Goal: Check status: Check status

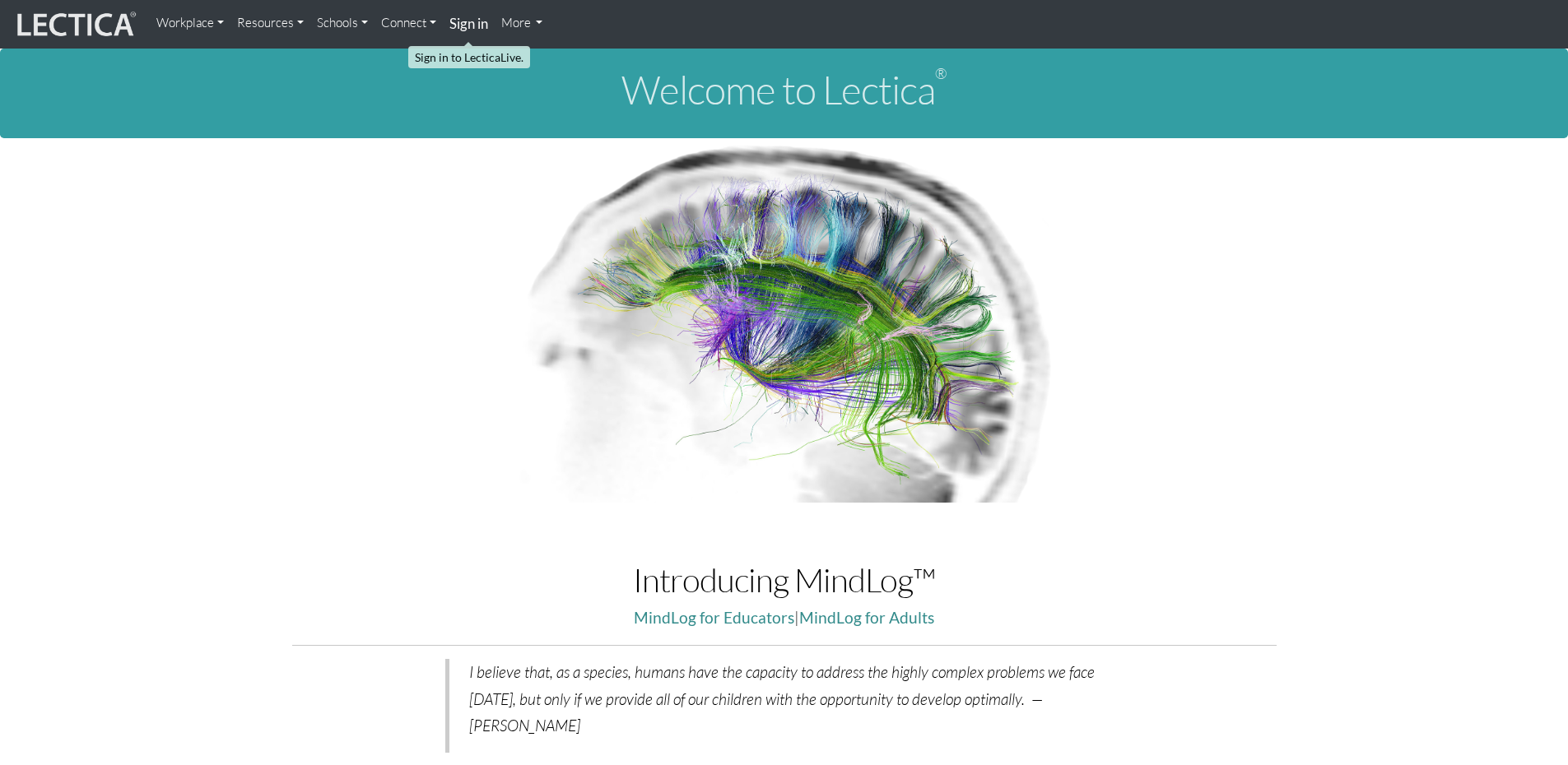
click at [471, 27] on strong "Sign in" at bounding box center [468, 24] width 38 height 17
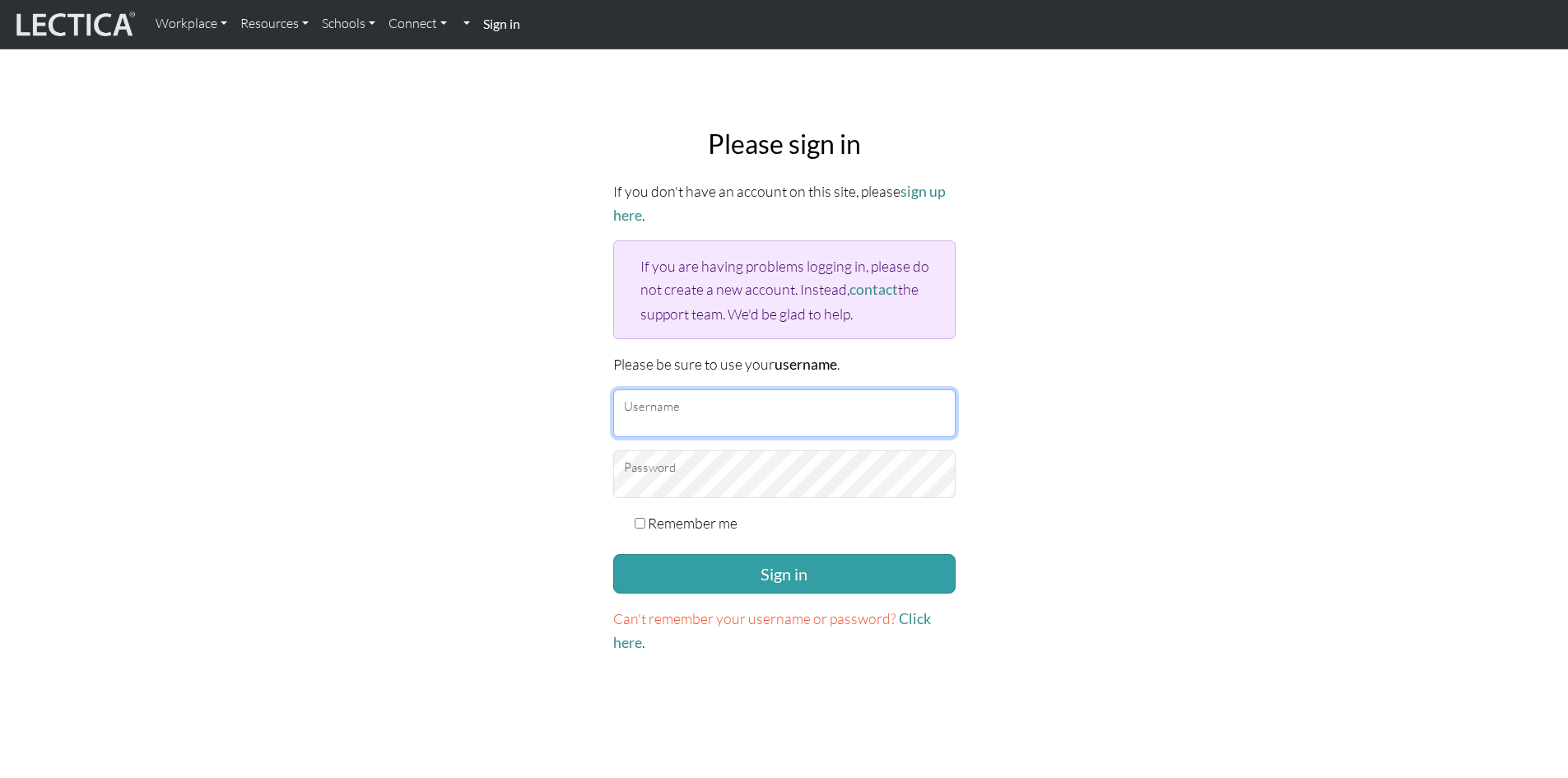
click at [669, 404] on input "Username" at bounding box center [784, 413] width 342 height 48
type input "debpasco"
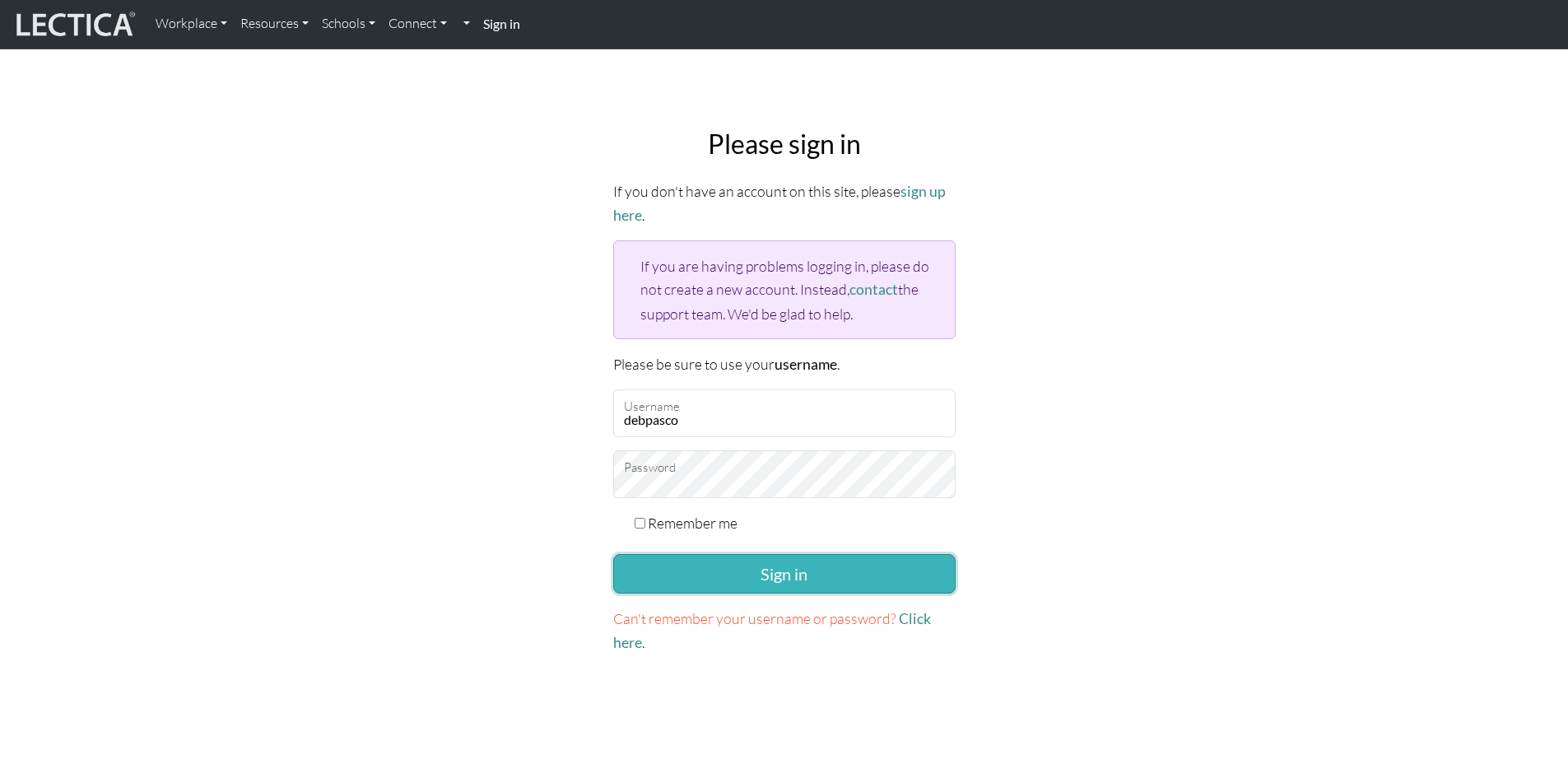
click at [745, 557] on button "Sign in" at bounding box center [784, 573] width 342 height 39
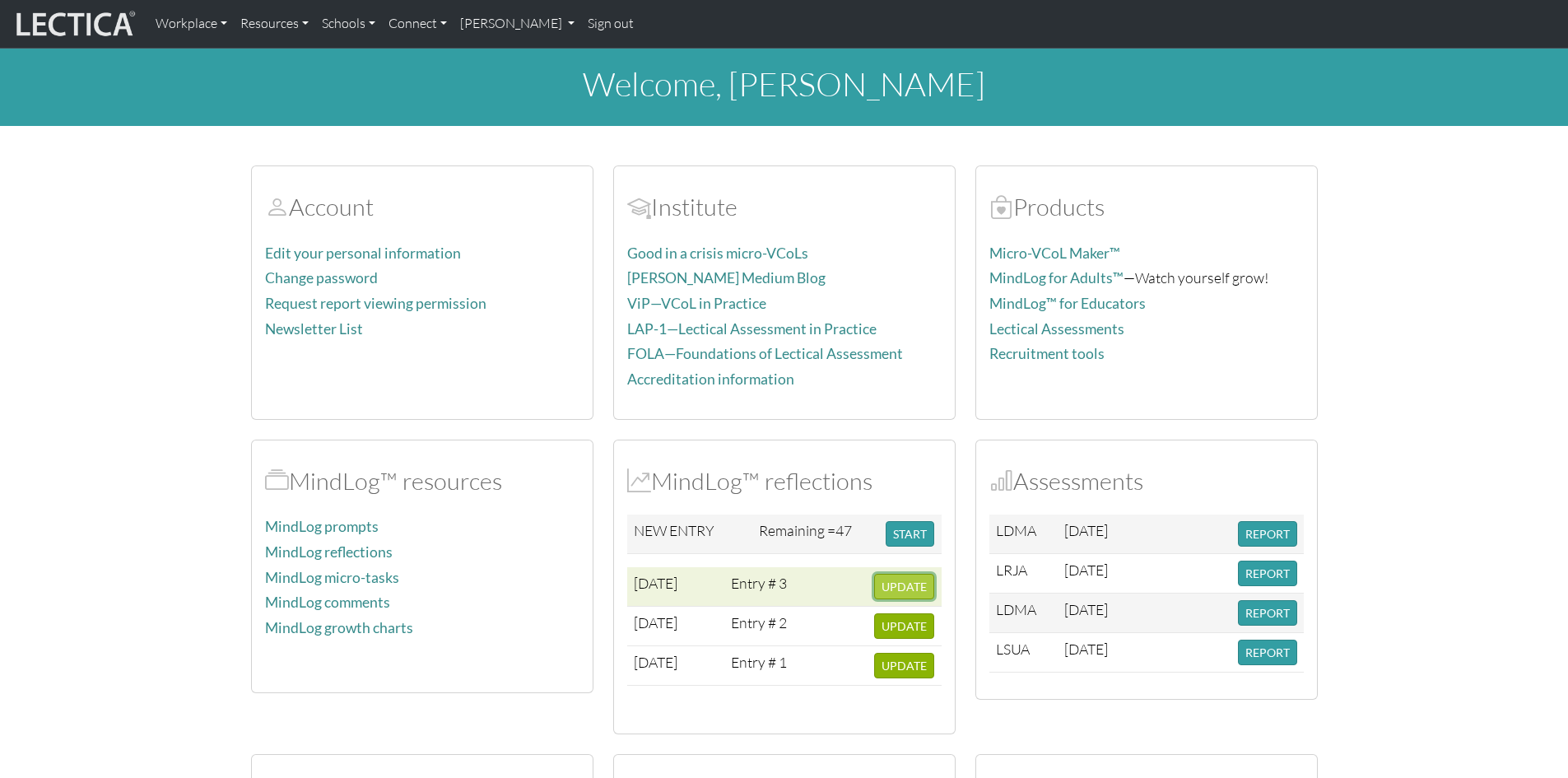
click at [906, 590] on span "UPDATE" at bounding box center [903, 586] width 45 height 14
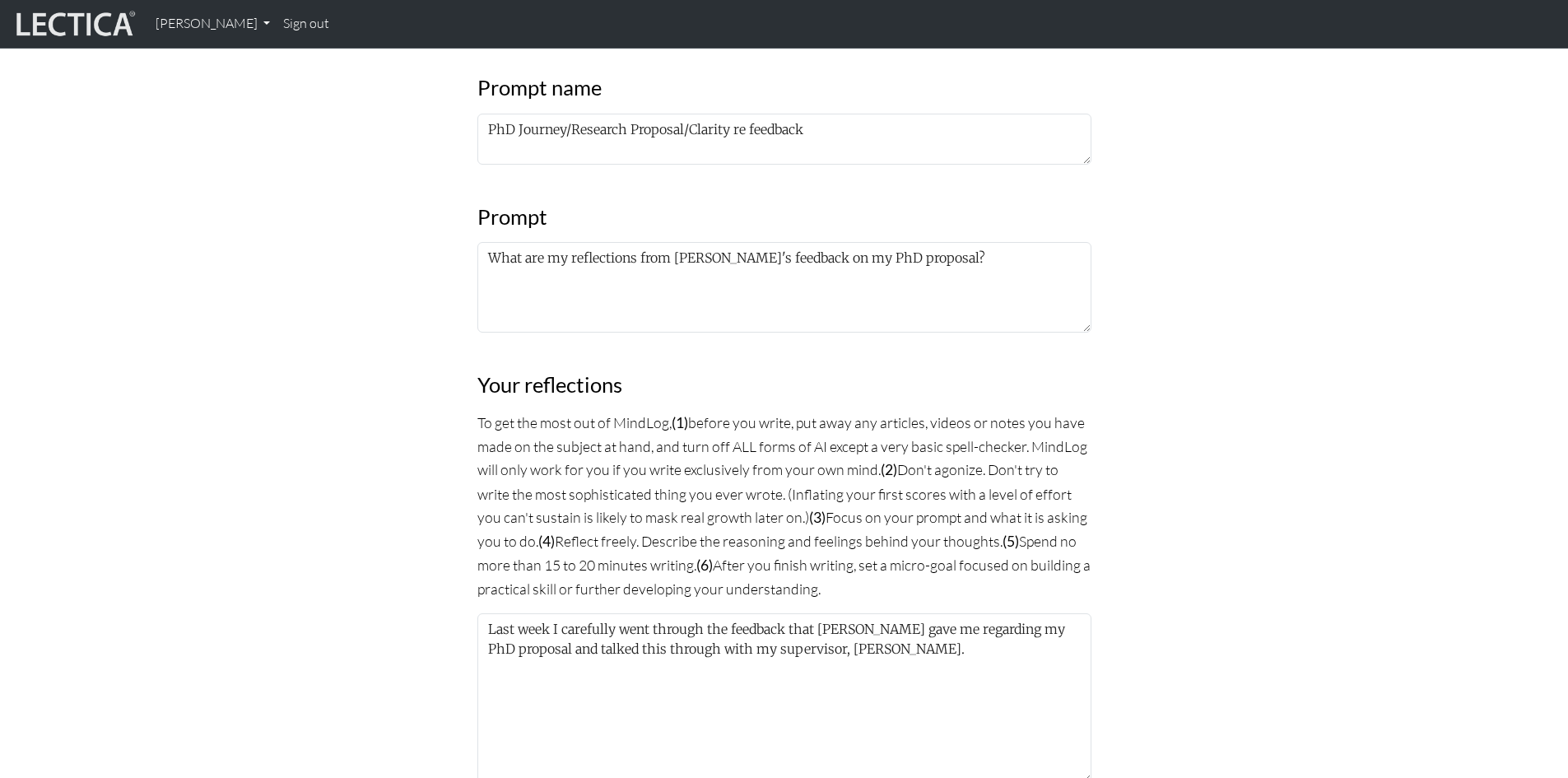
scroll to position [823, 0]
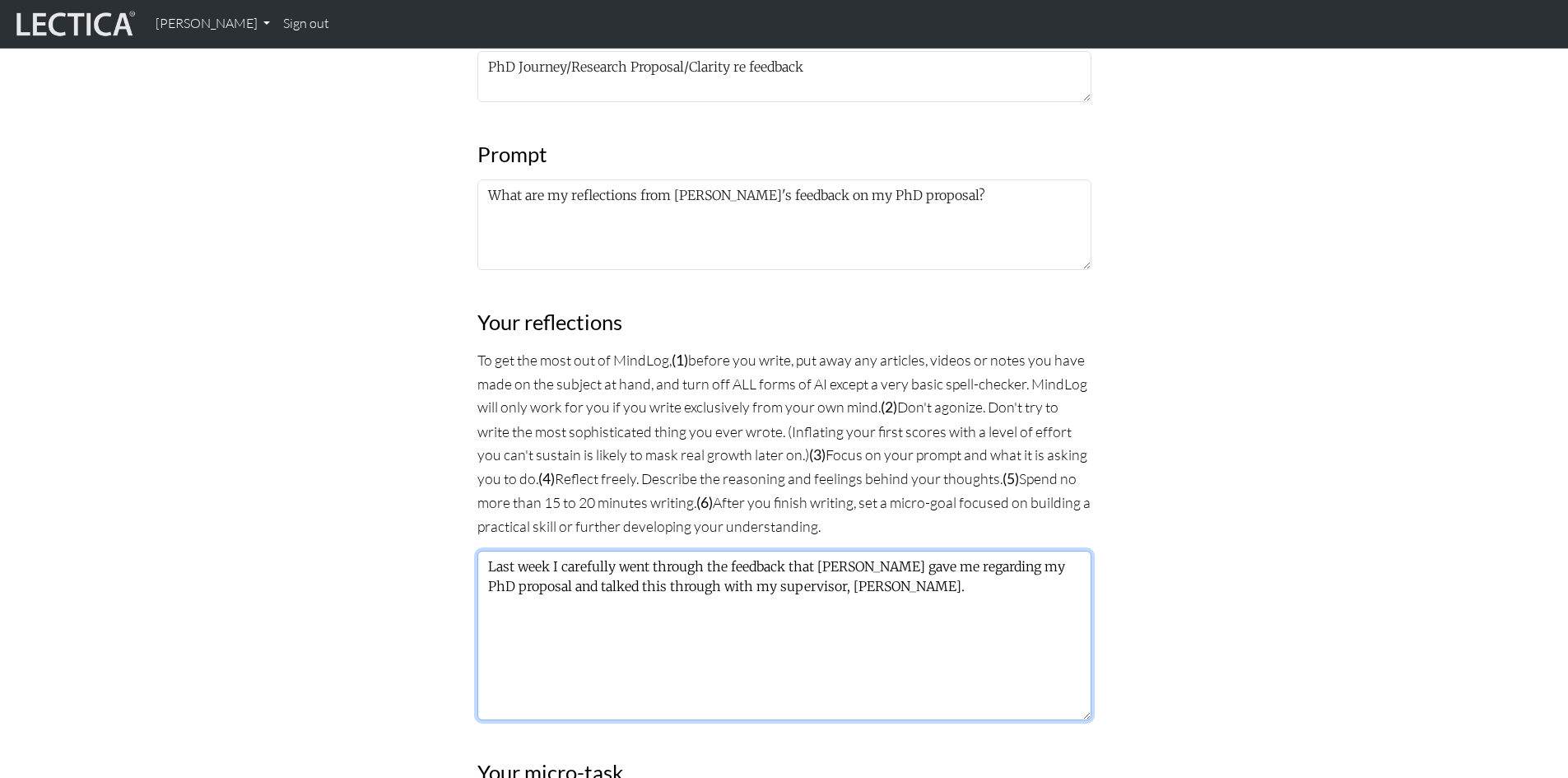
click at [906, 586] on textarea "Last week I carefully went through the feedback that Jonathan gave me regarding…" at bounding box center [784, 635] width 613 height 169
drag, startPoint x: 894, startPoint y: 584, endPoint x: 486, endPoint y: 563, distance: 408.5
click at [486, 563] on textarea "Last week I carefully went through the feedback that Jonathan gave me regarding…" at bounding box center [784, 635] width 613 height 169
paste textarea "Cameron is not a subject matter expert in leadership or adult development and, …"
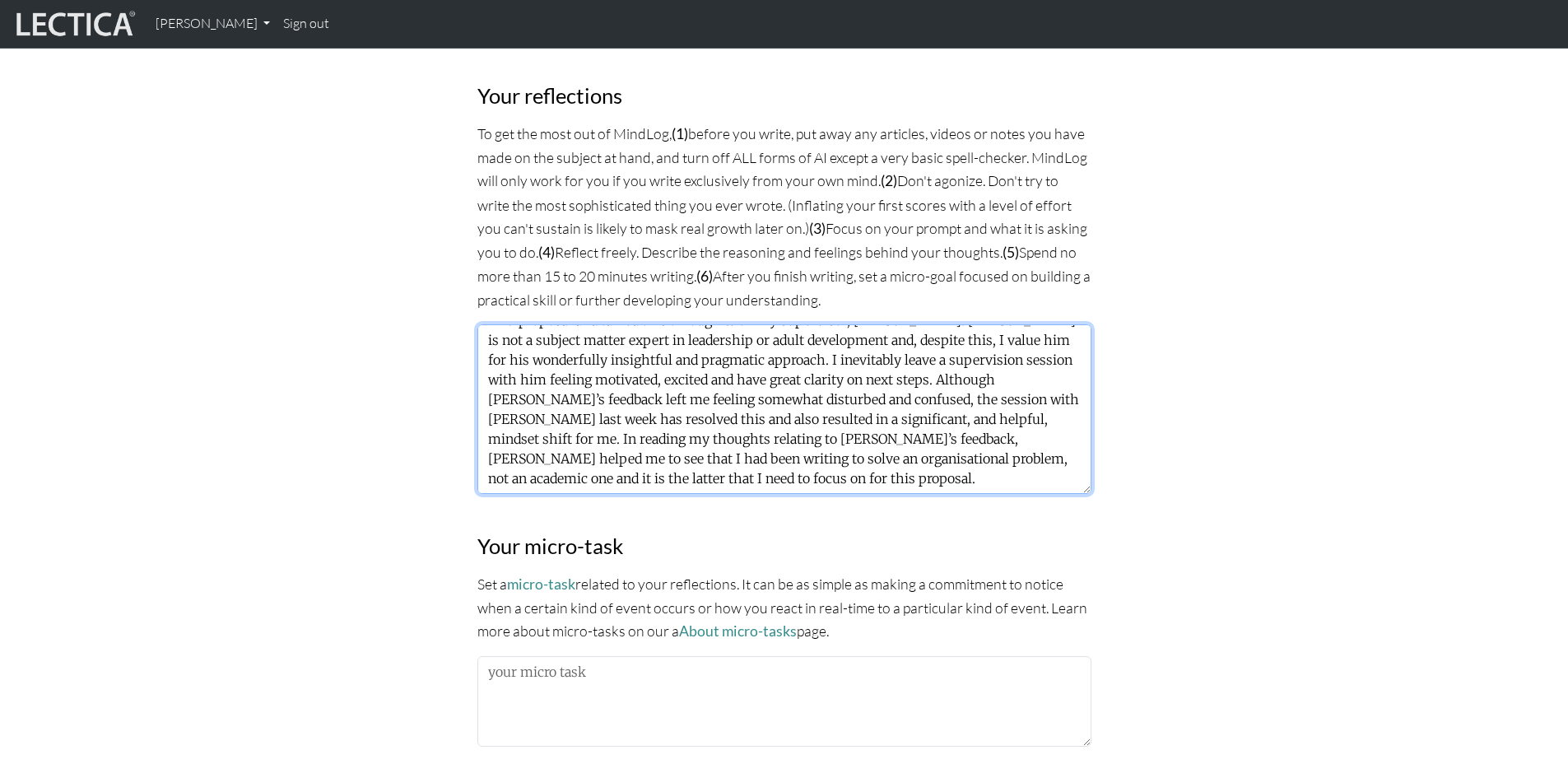
scroll to position [1070, 0]
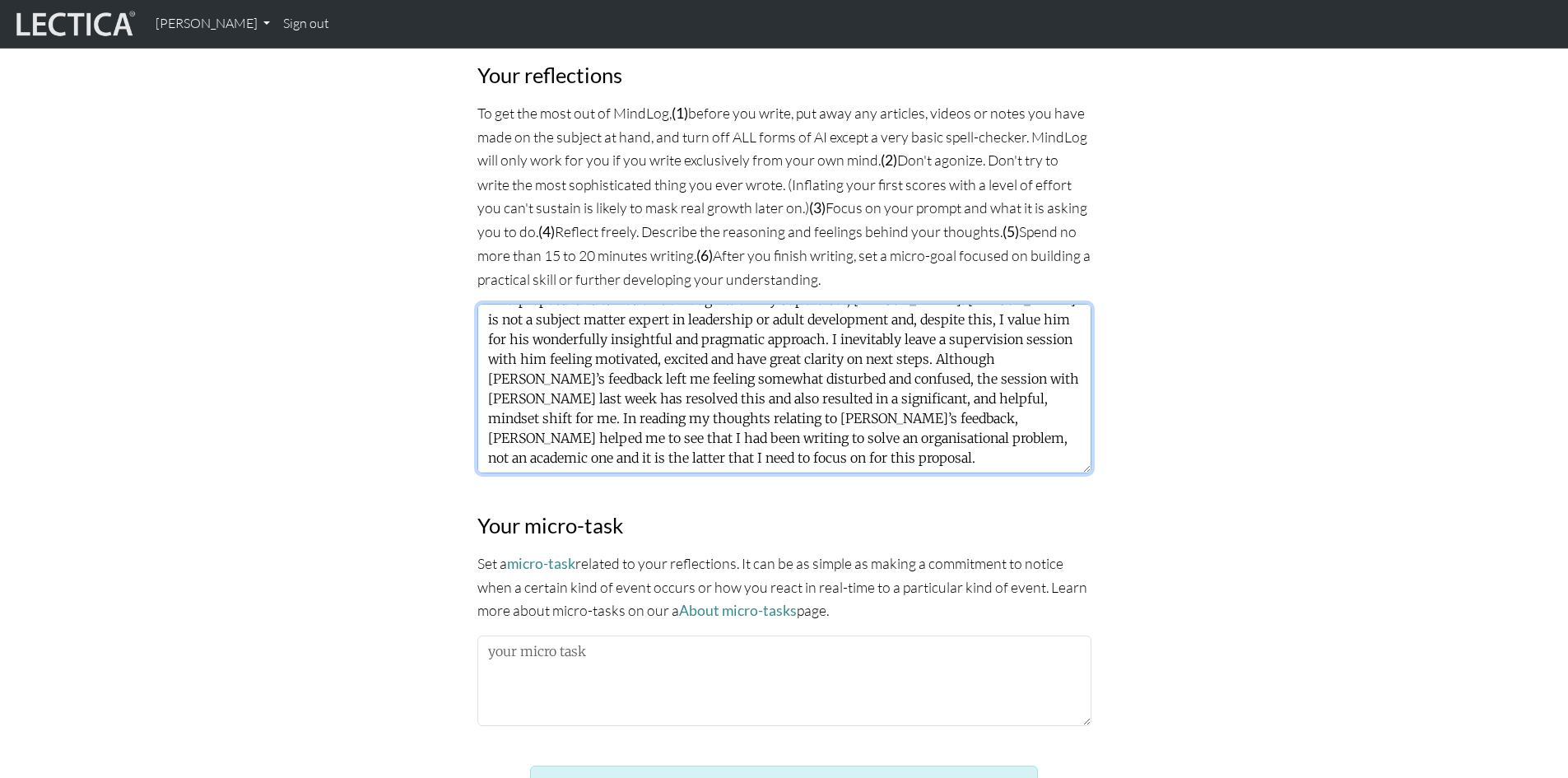
type textarea "Last week I carefully went through the feedback that Jonathan gave me regarding…"
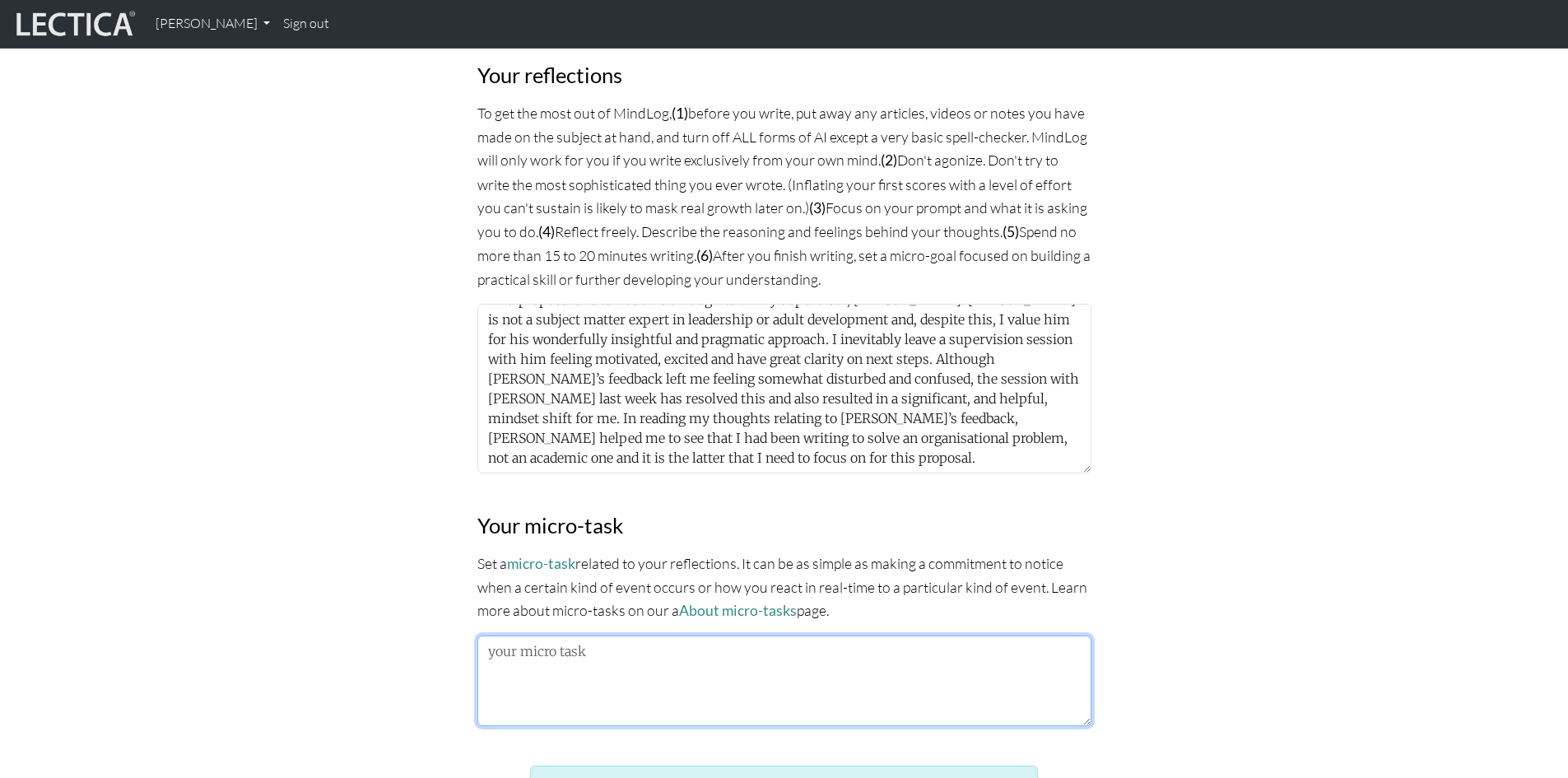
click at [499, 643] on textarea at bounding box center [784, 681] width 613 height 91
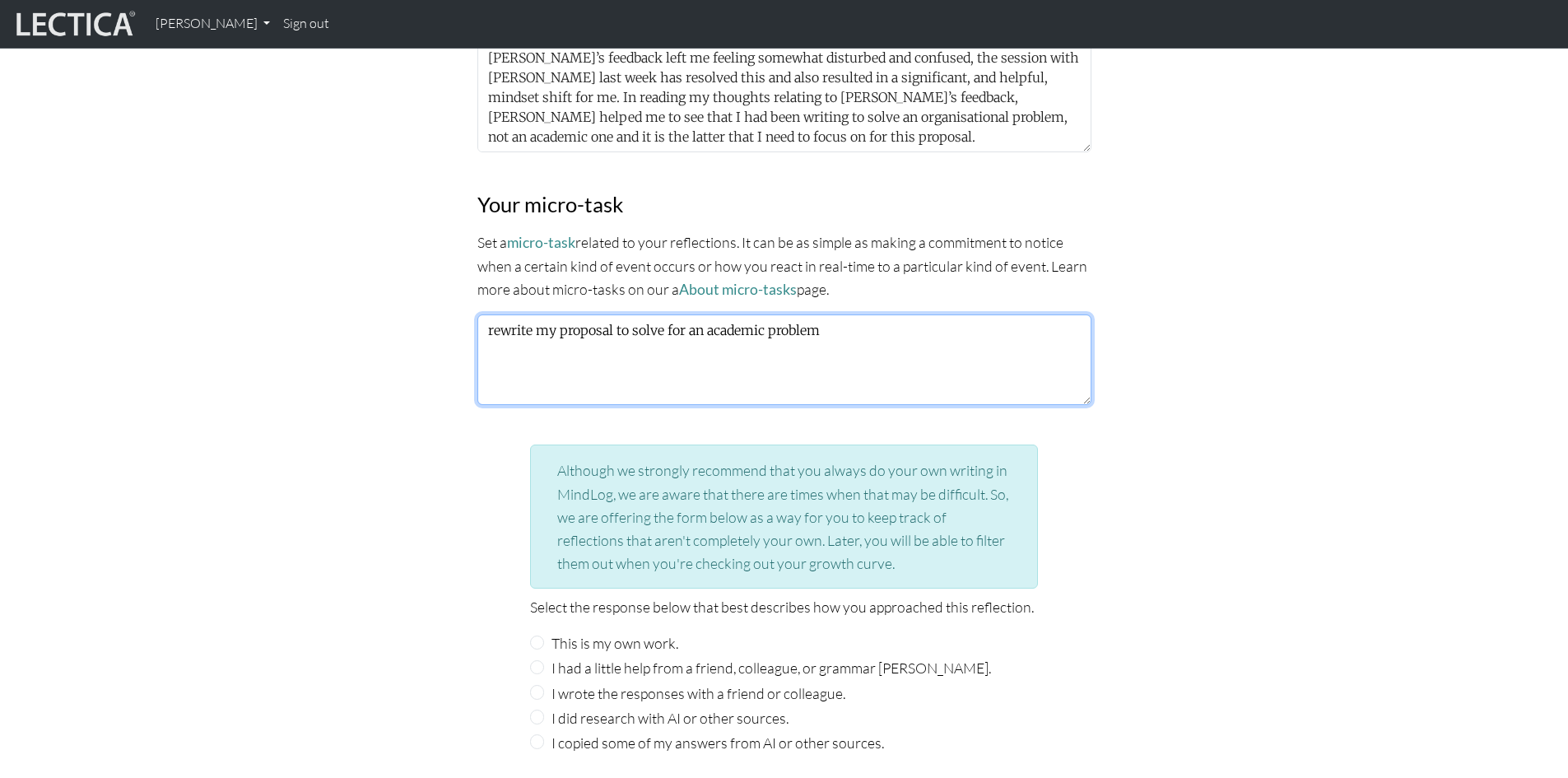
scroll to position [1481, 0]
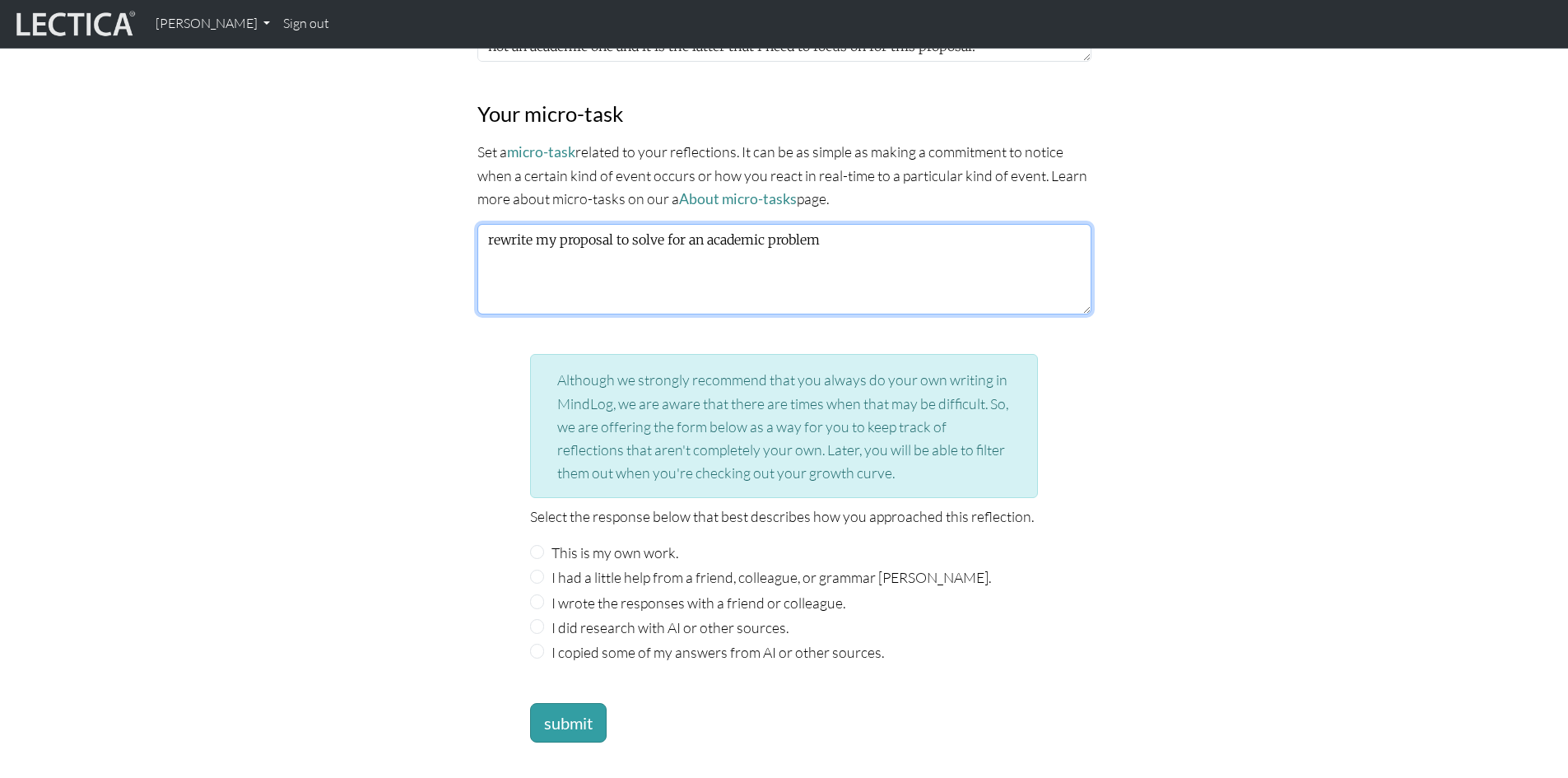
type textarea "rewrite my proposal to solve for an academic problem"
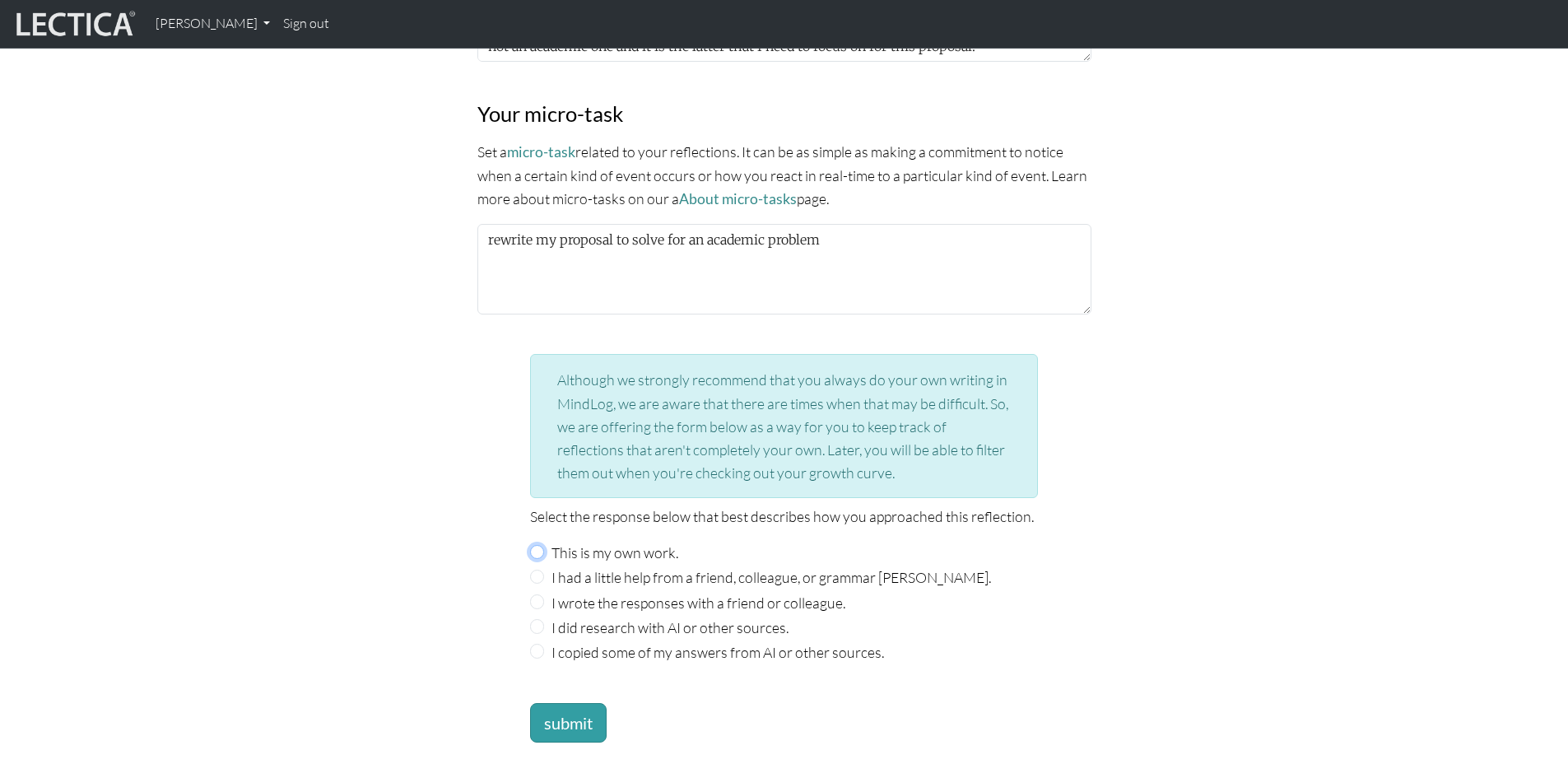
click at [536, 547] on input "This is my own work." at bounding box center [538, 552] width 15 height 15
radio input "true"
click at [566, 714] on button "submit" at bounding box center [569, 722] width 76 height 39
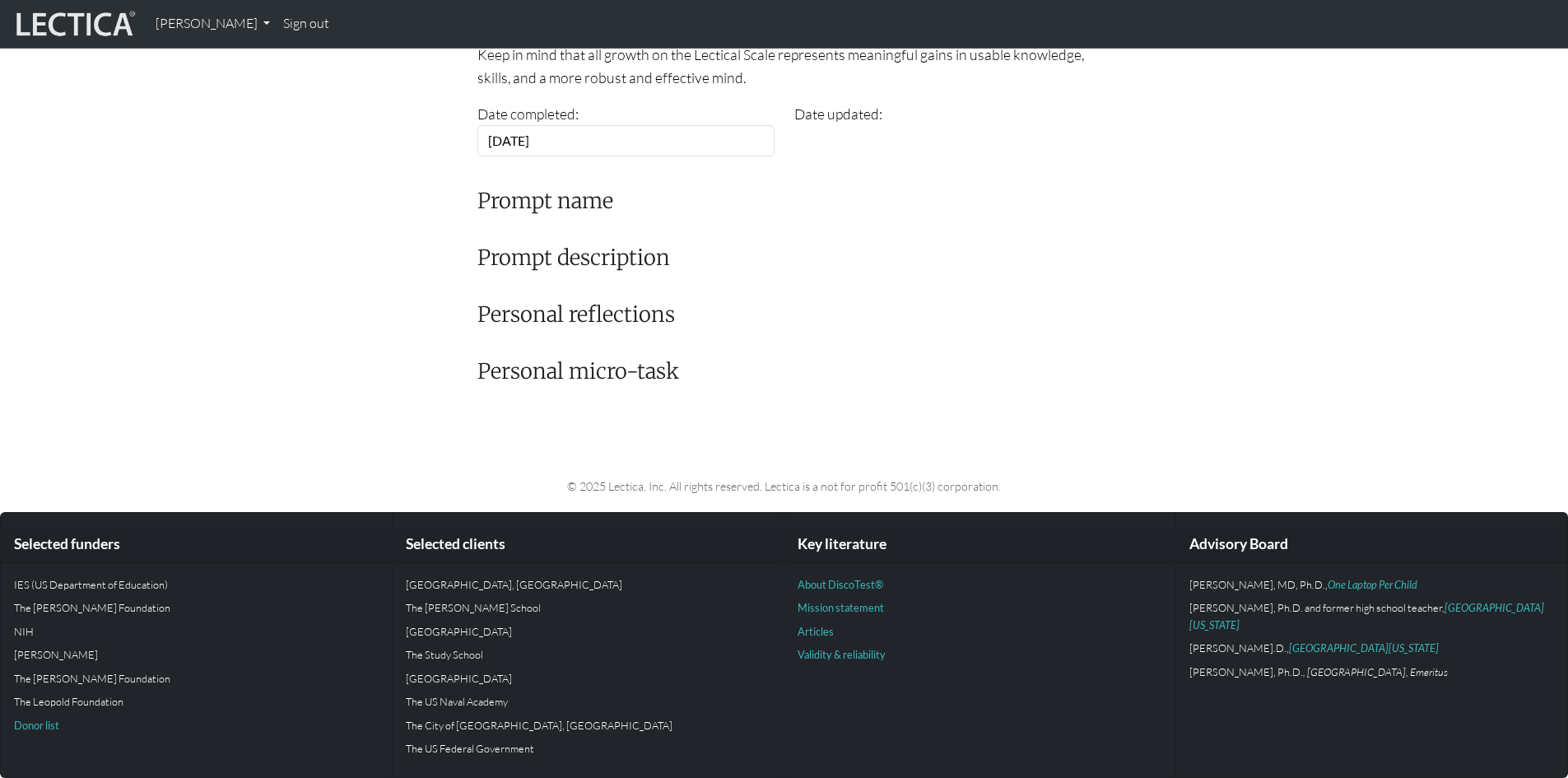
scroll to position [343, 0]
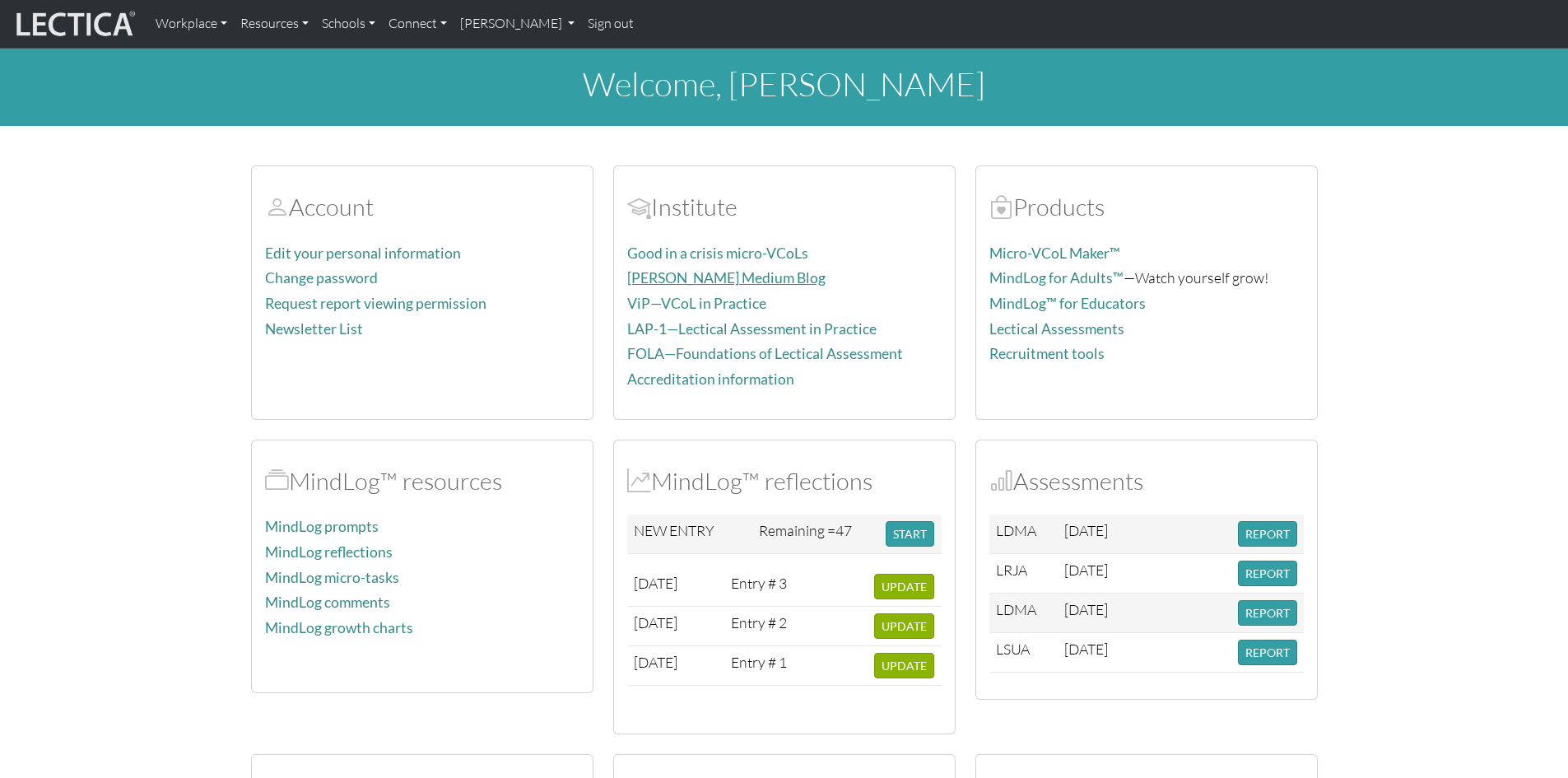
click at [720, 279] on link "Dr. Dawson's Medium Blog" at bounding box center [726, 278] width 199 height 17
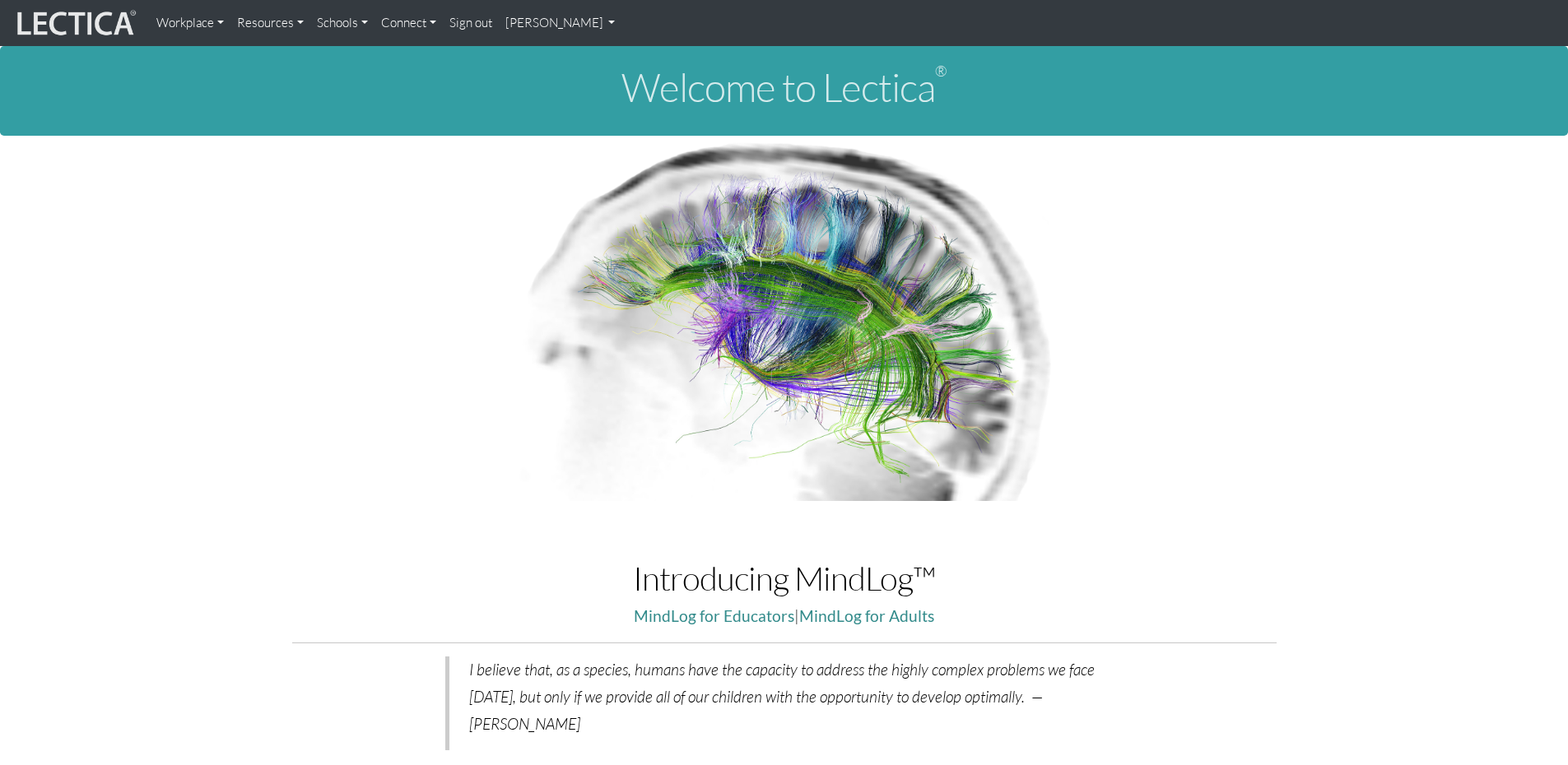
click at [598, 19] on link "[PERSON_NAME]" at bounding box center [560, 23] width 123 height 32
click at [582, 59] on link "My Profile" at bounding box center [582, 61] width 132 height 21
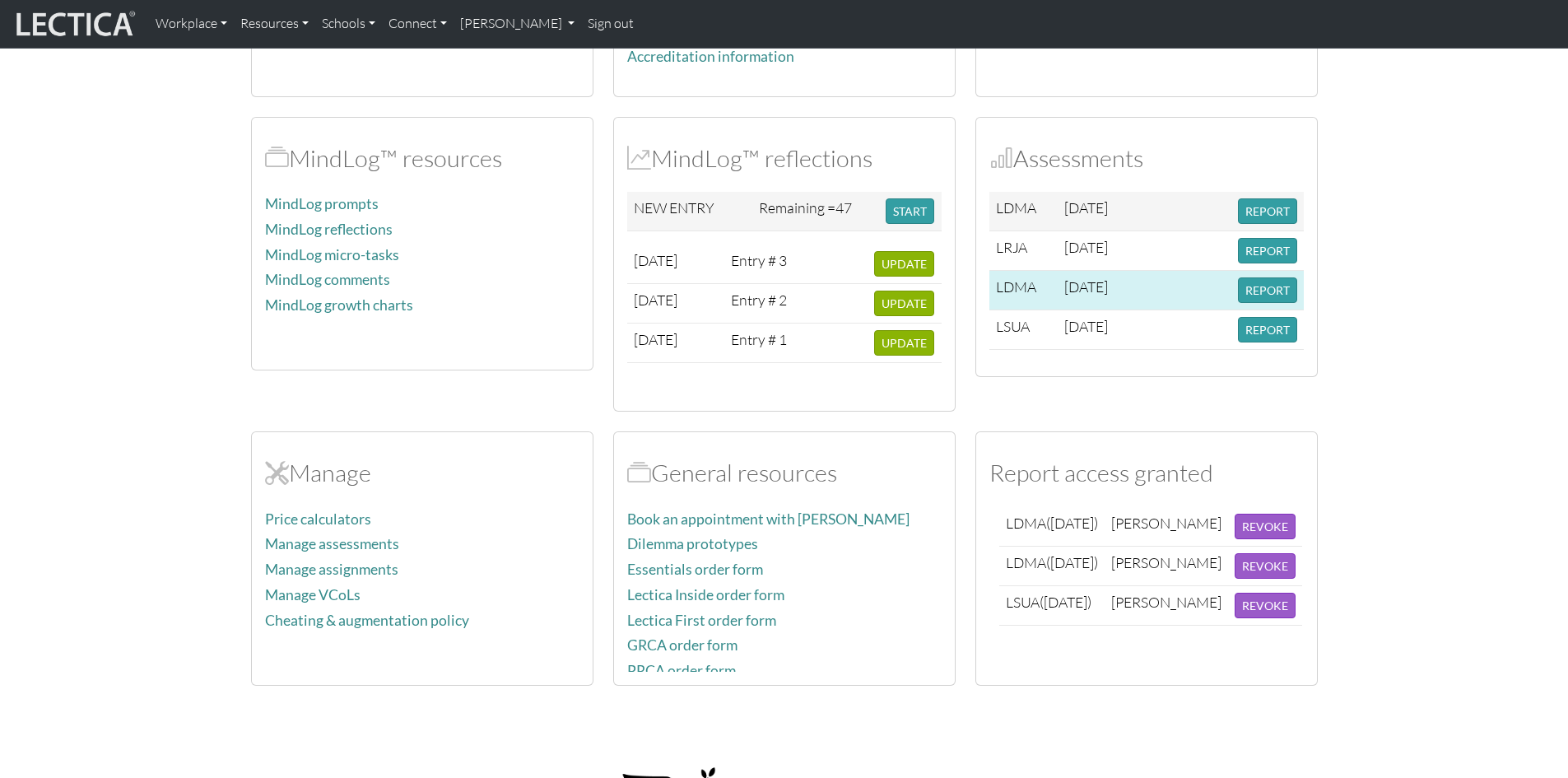
scroll to position [329, 0]
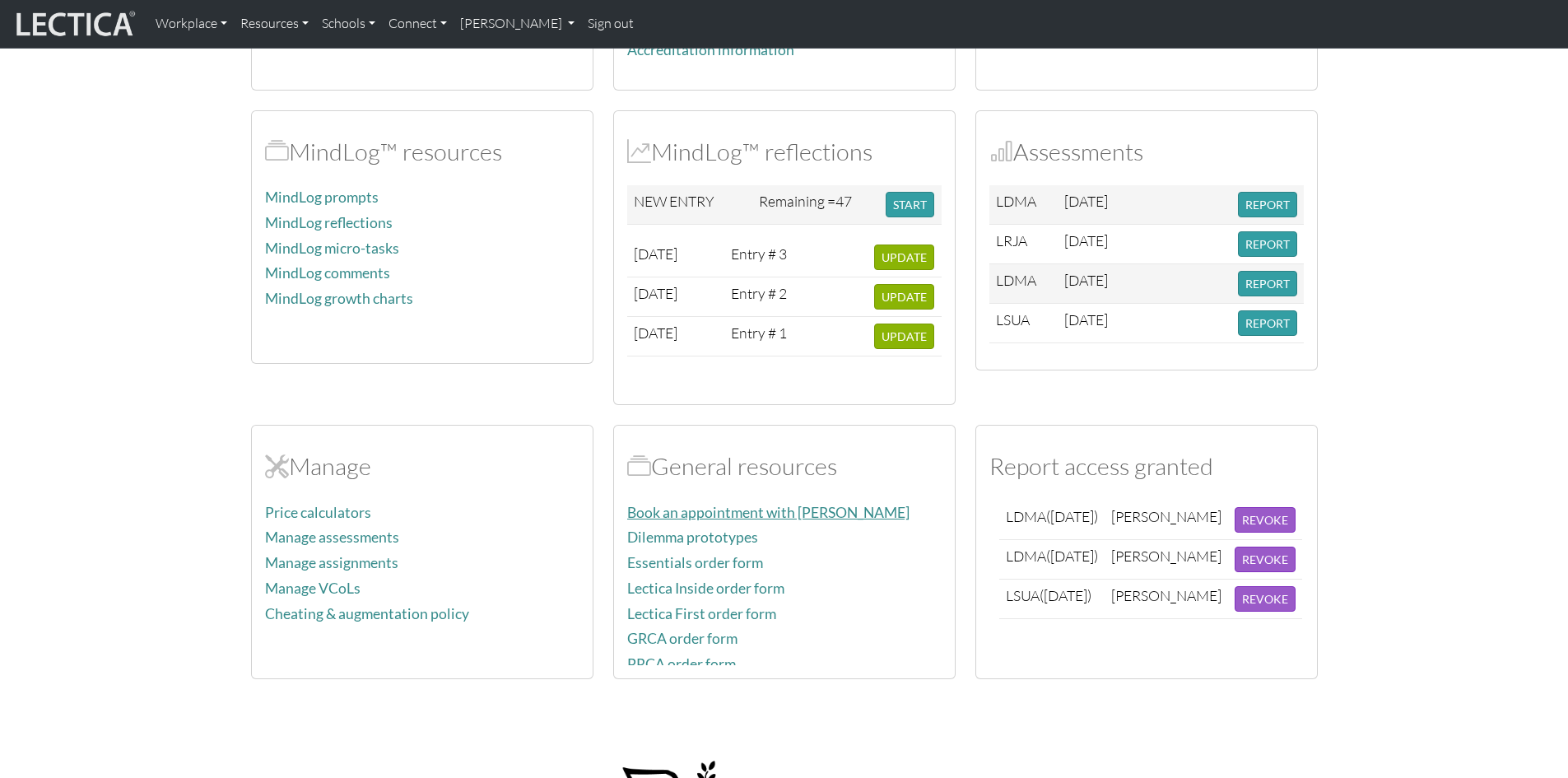
click at [827, 516] on link "Book an appointment with Dr. Dawson" at bounding box center [767, 512] width 282 height 17
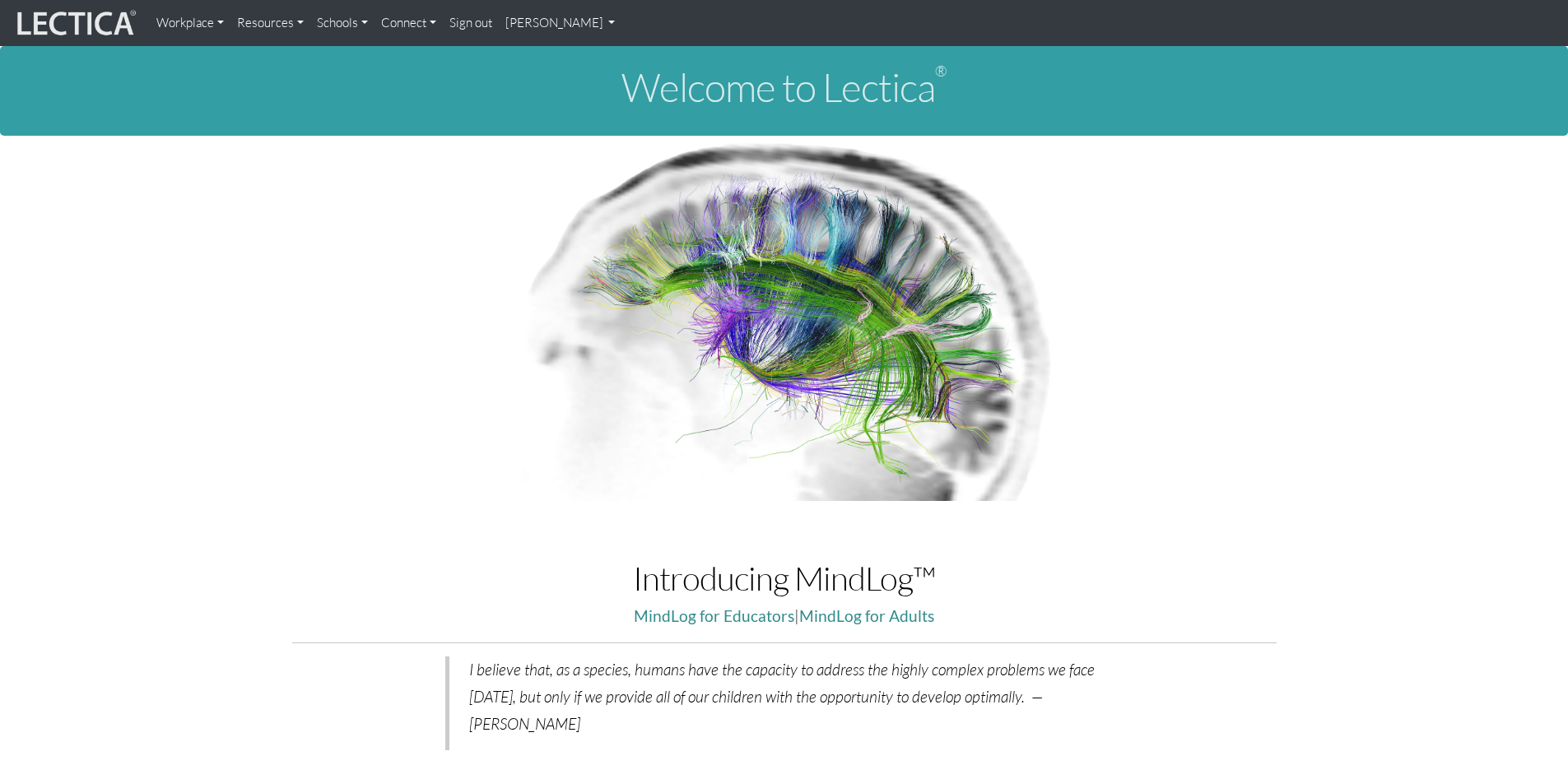
click at [600, 21] on link "[PERSON_NAME]" at bounding box center [560, 23] width 123 height 32
click at [599, 61] on link "My Profile" at bounding box center [582, 61] width 132 height 21
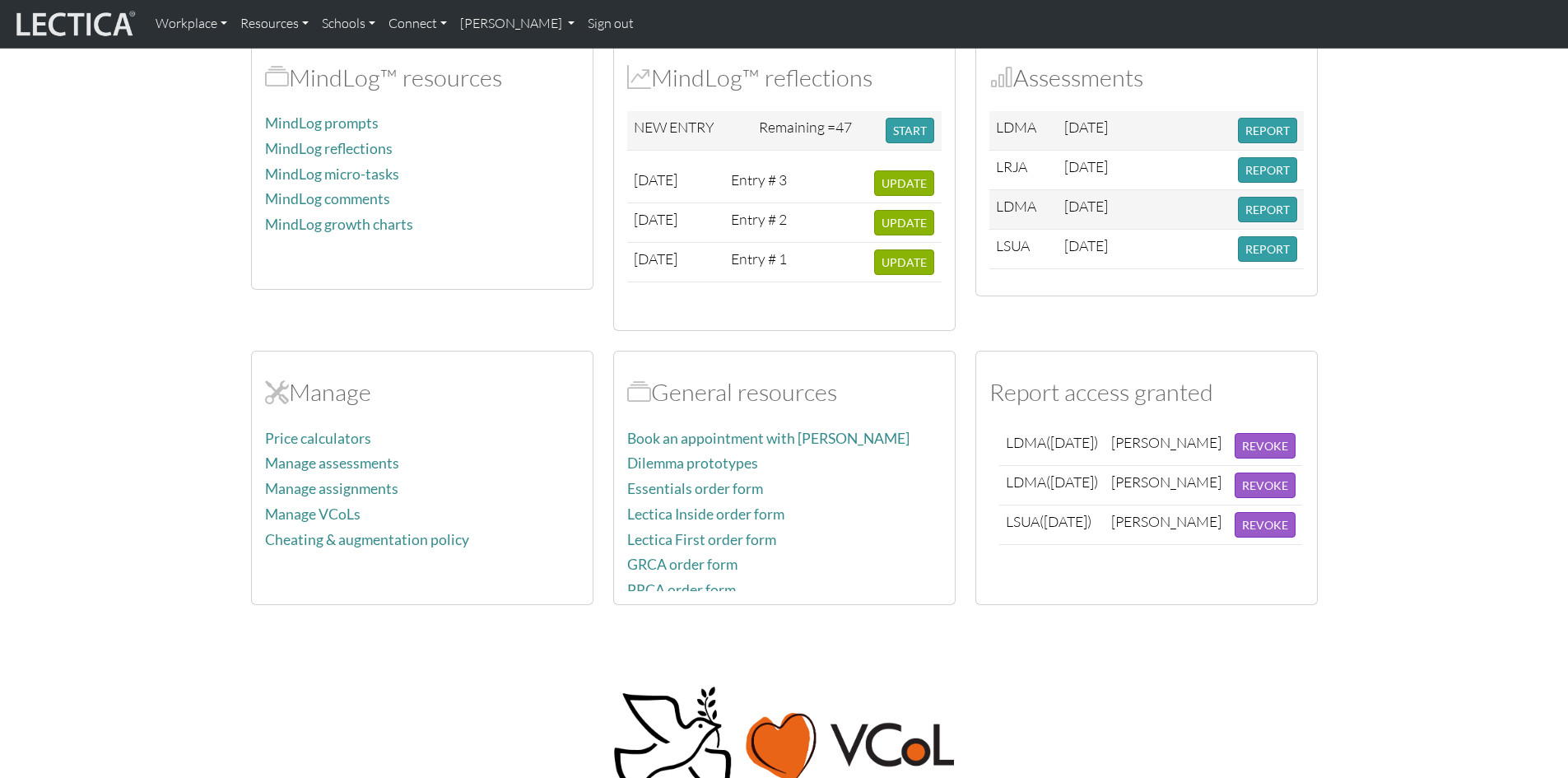
scroll to position [412, 0]
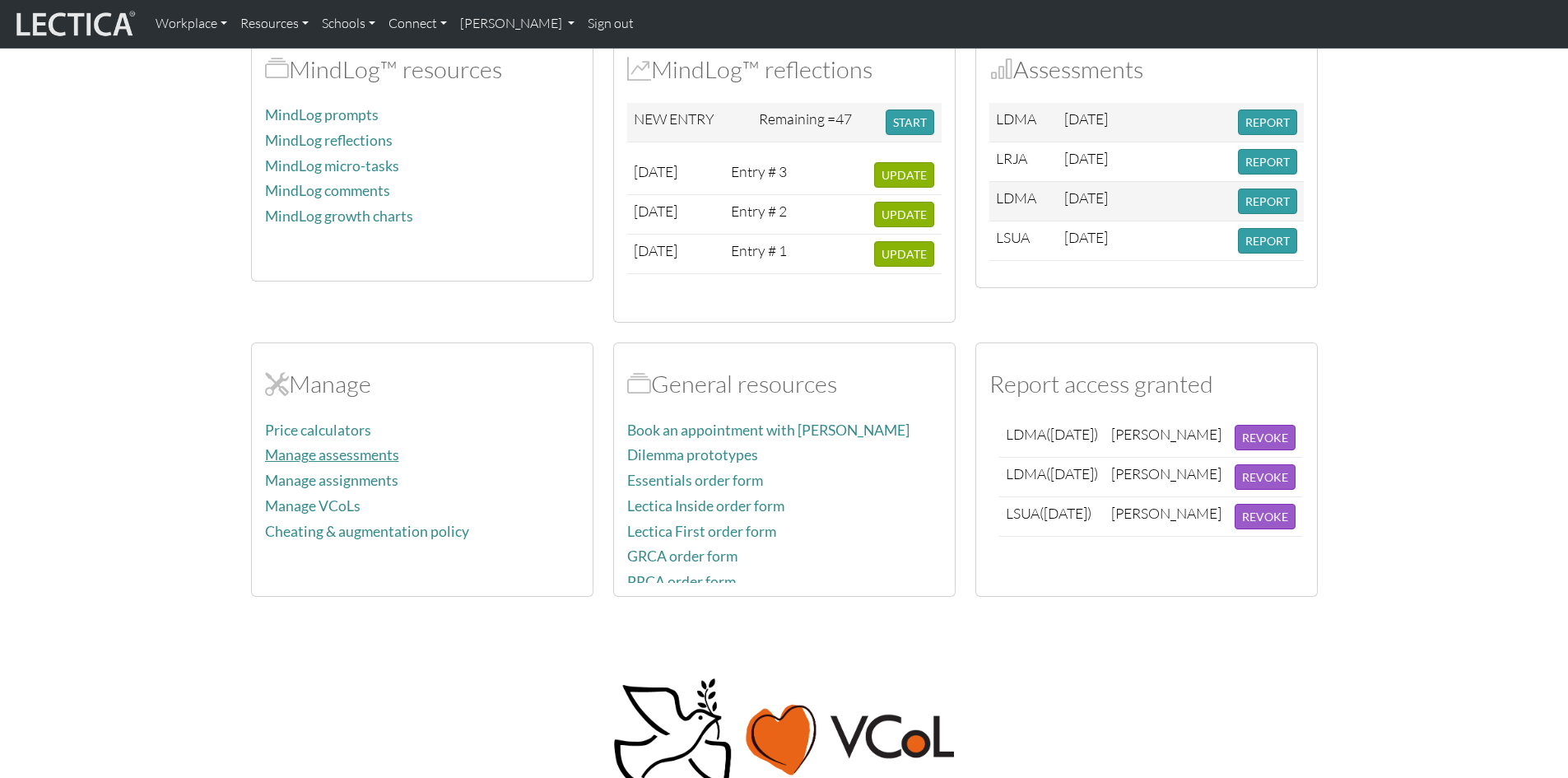
click at [340, 455] on link "Manage assessments" at bounding box center [332, 455] width 134 height 17
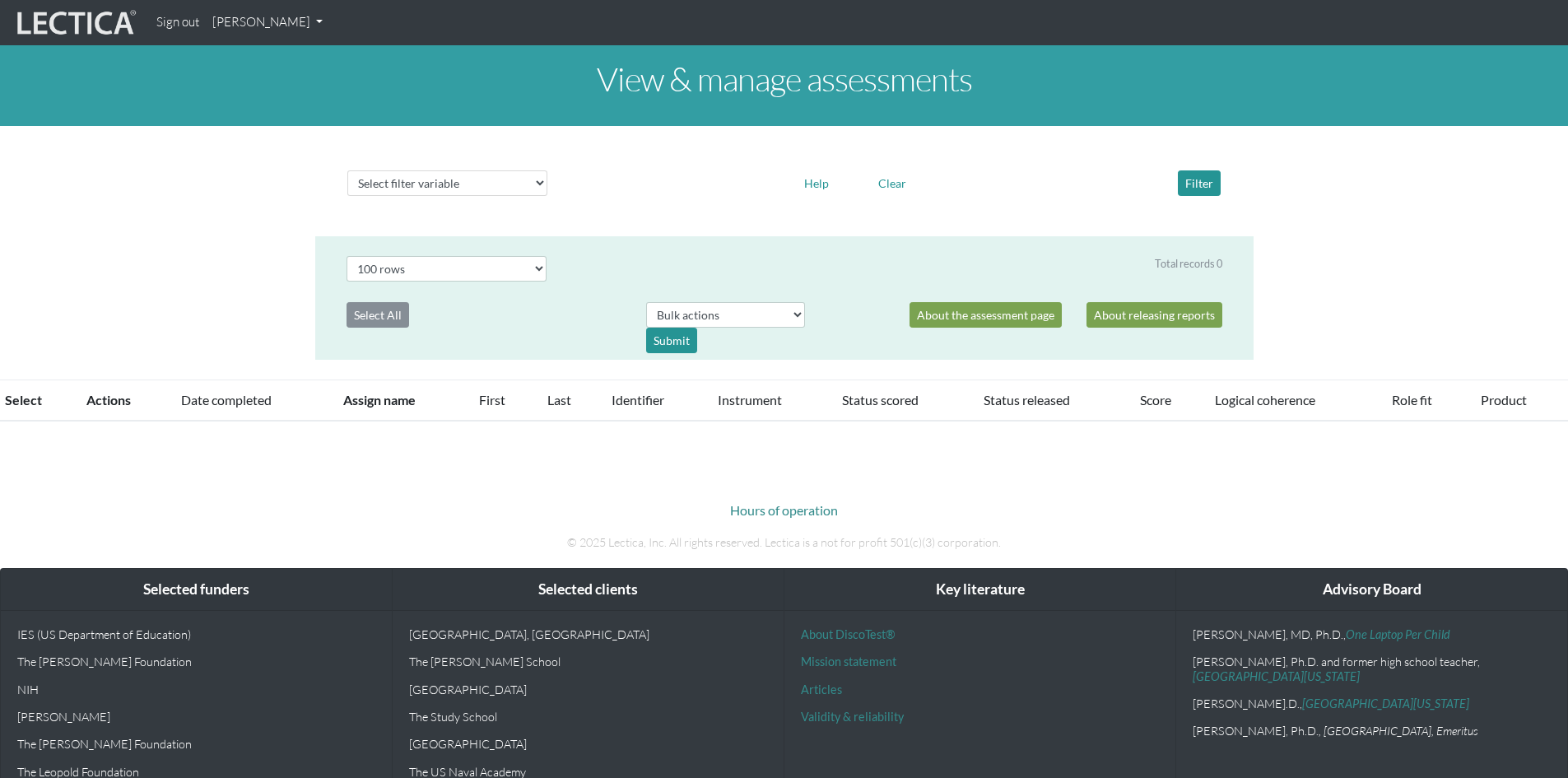
select select "100"
click at [542, 184] on select "Select filter variable Assignment name Date started Date completed First name G…" at bounding box center [446, 183] width 200 height 26
select select "assignment__name"
click at [347, 196] on select "Select filter variable Assignment name Date started Date completed First name G…" at bounding box center [446, 183] width 200 height 26
select select
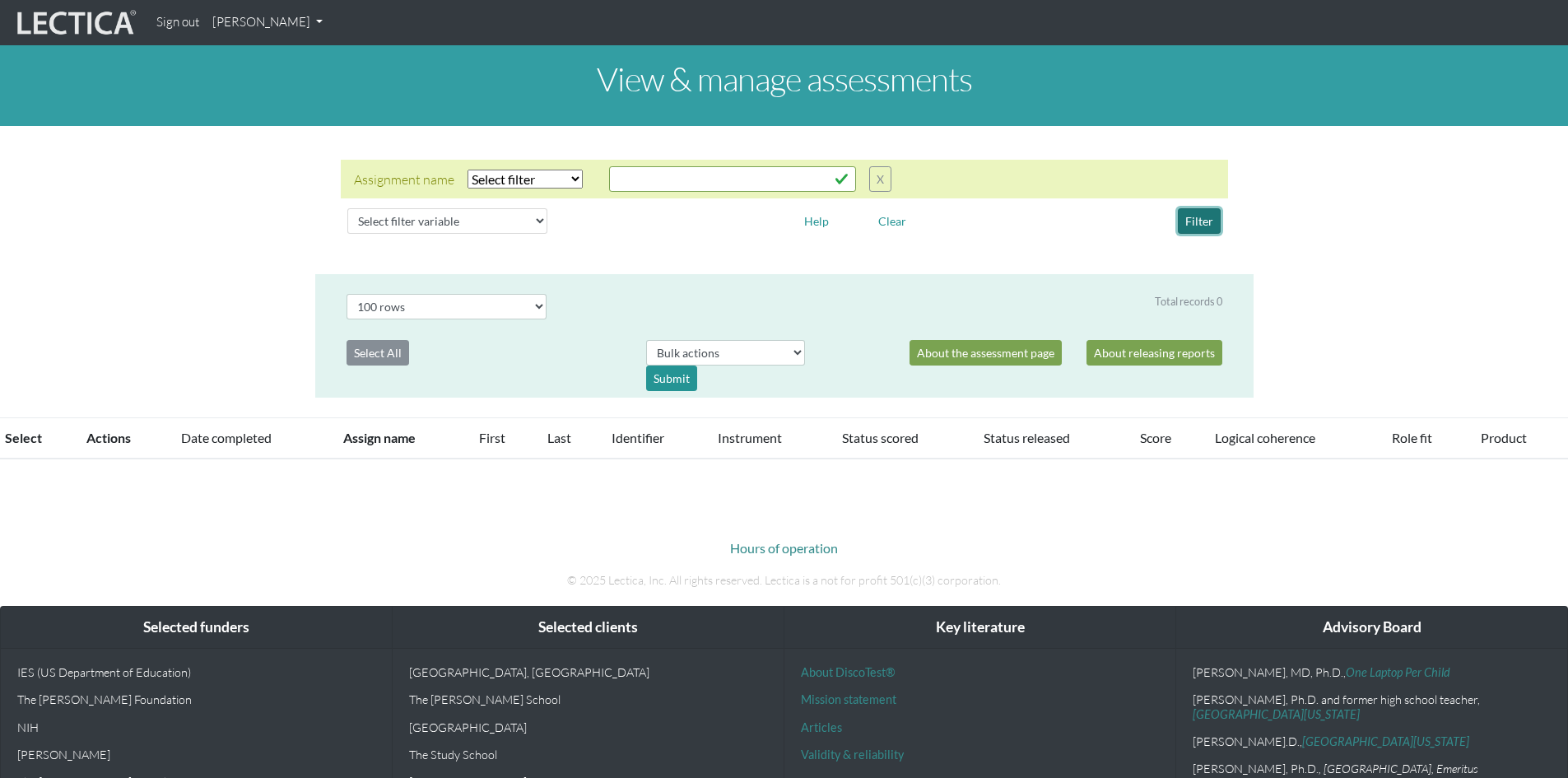
click at [1202, 218] on button "Filter" at bounding box center [1198, 221] width 43 height 26
click at [876, 175] on button "X" at bounding box center [879, 179] width 22 height 26
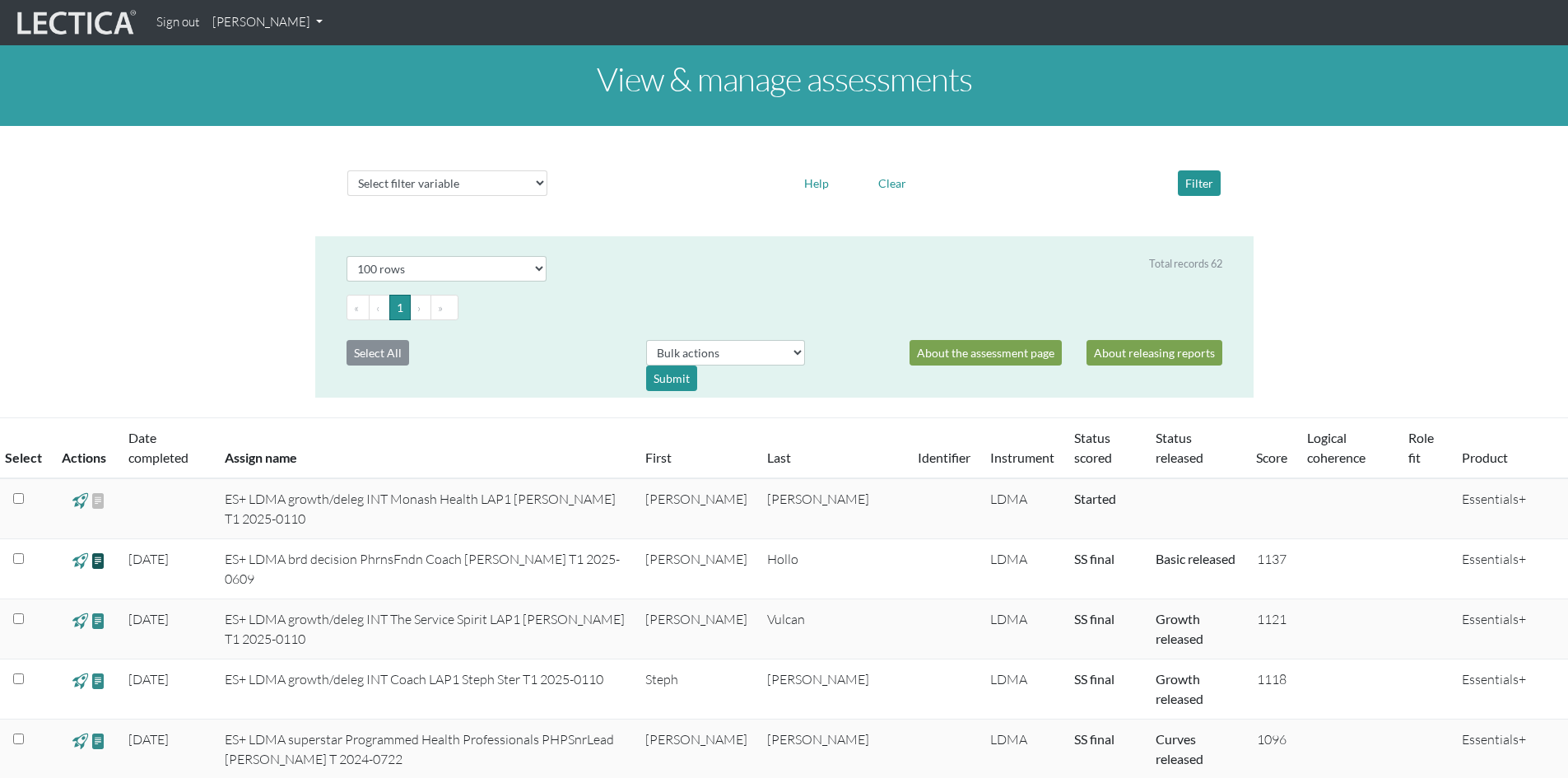
click at [97, 560] on span at bounding box center [98, 560] width 15 height 19
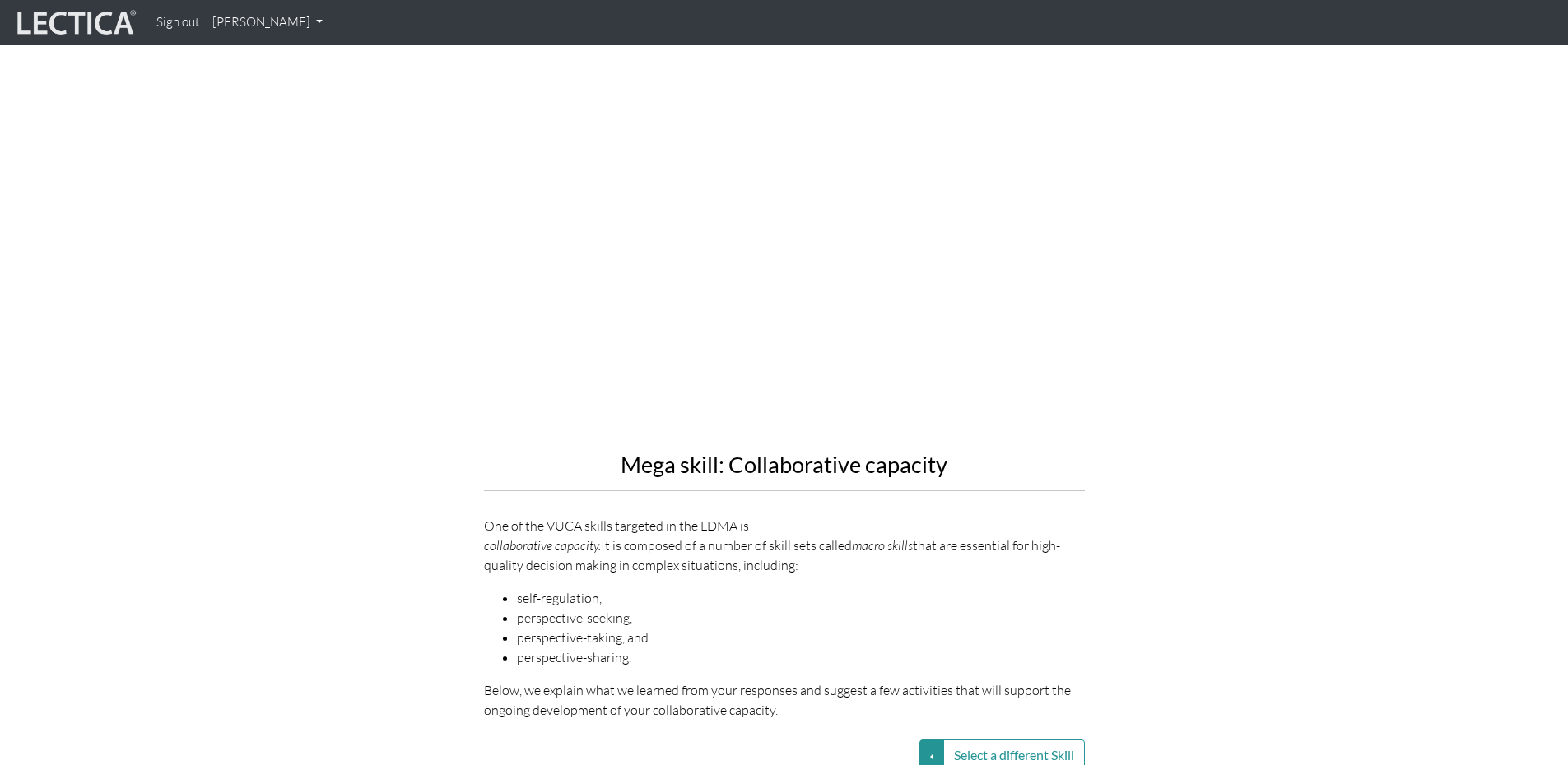
scroll to position [1810, 0]
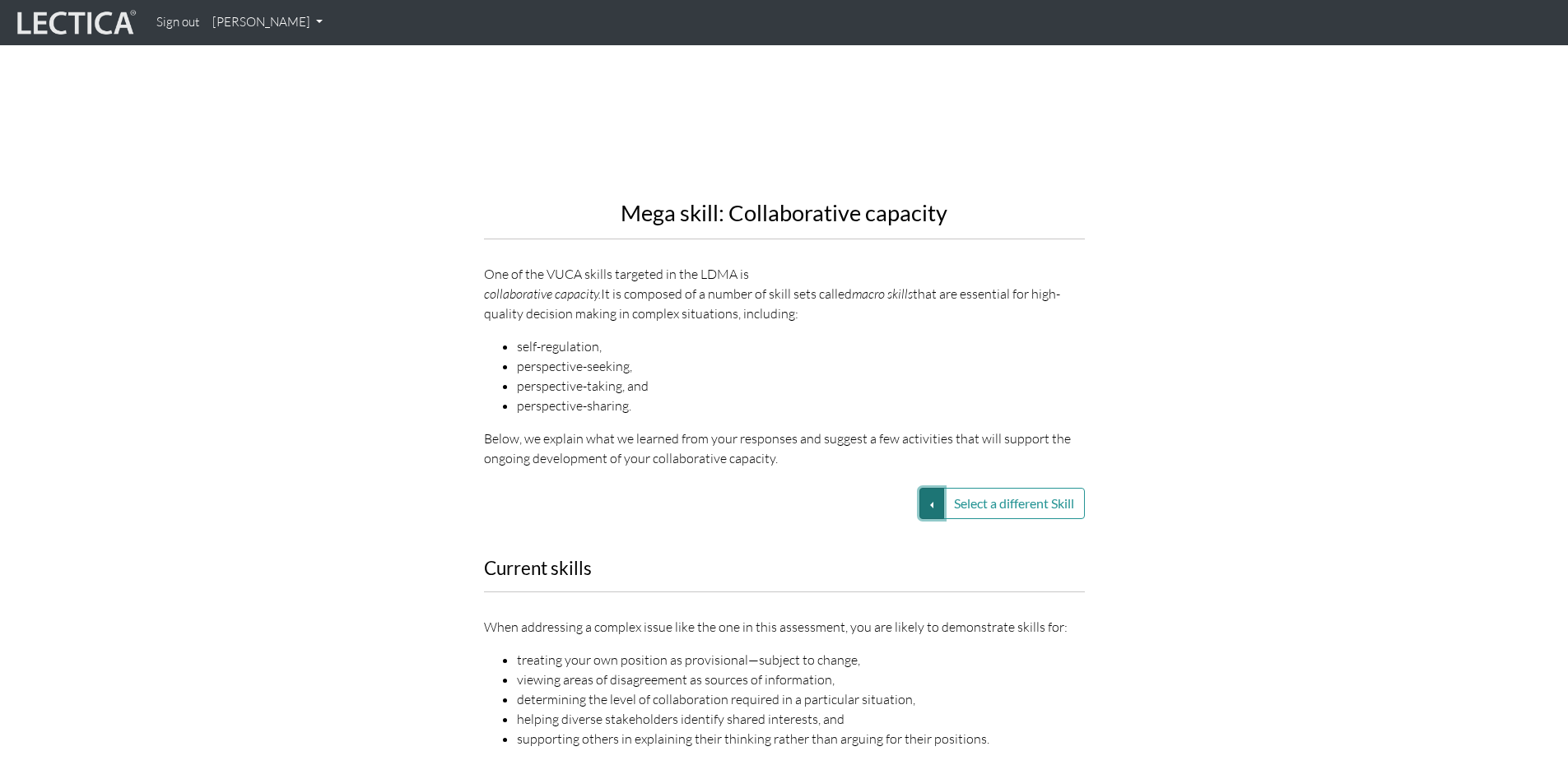
click at [928, 488] on button "Select a different Skill" at bounding box center [932, 503] width 25 height 32
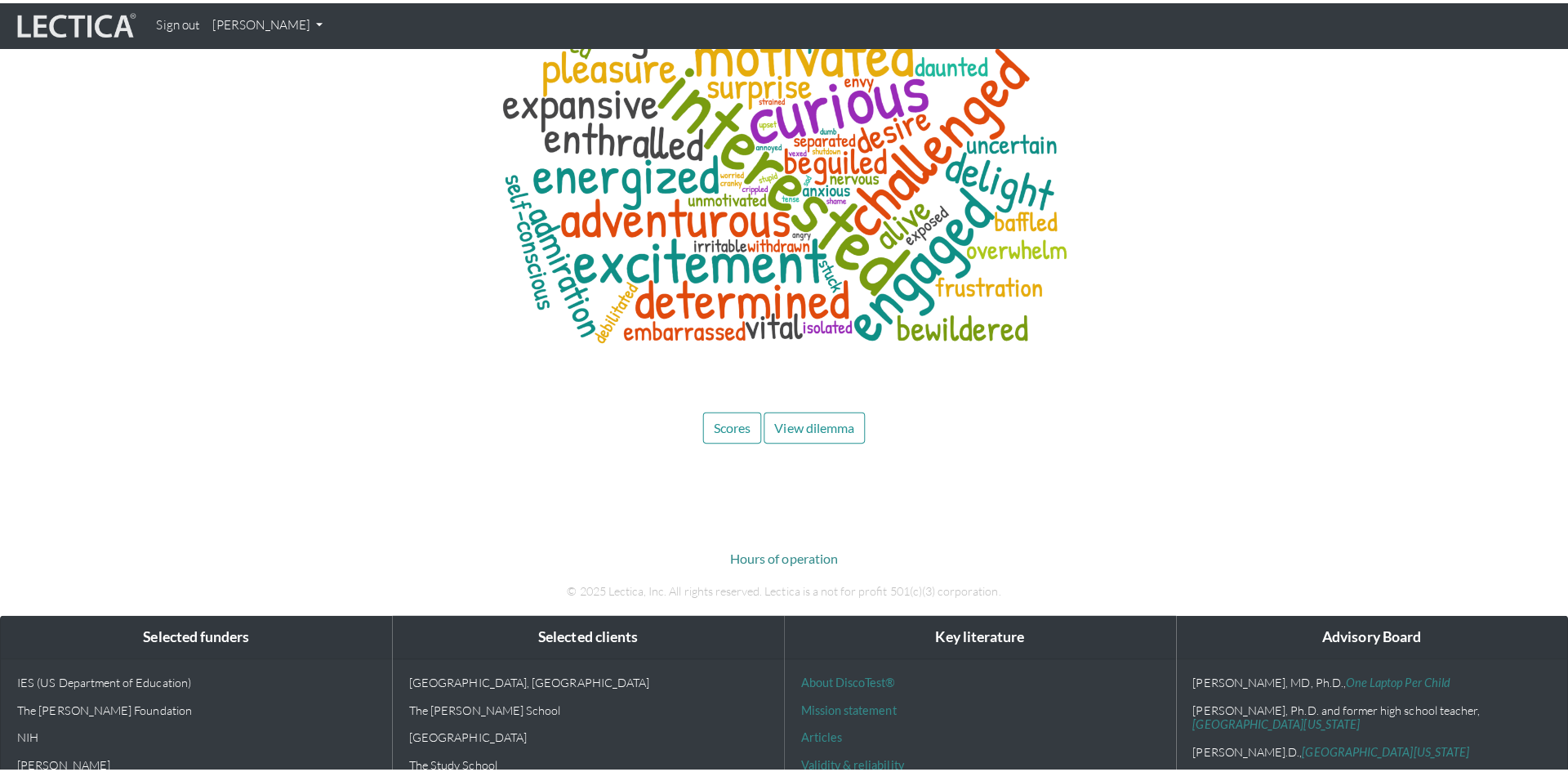
scroll to position [7569, 0]
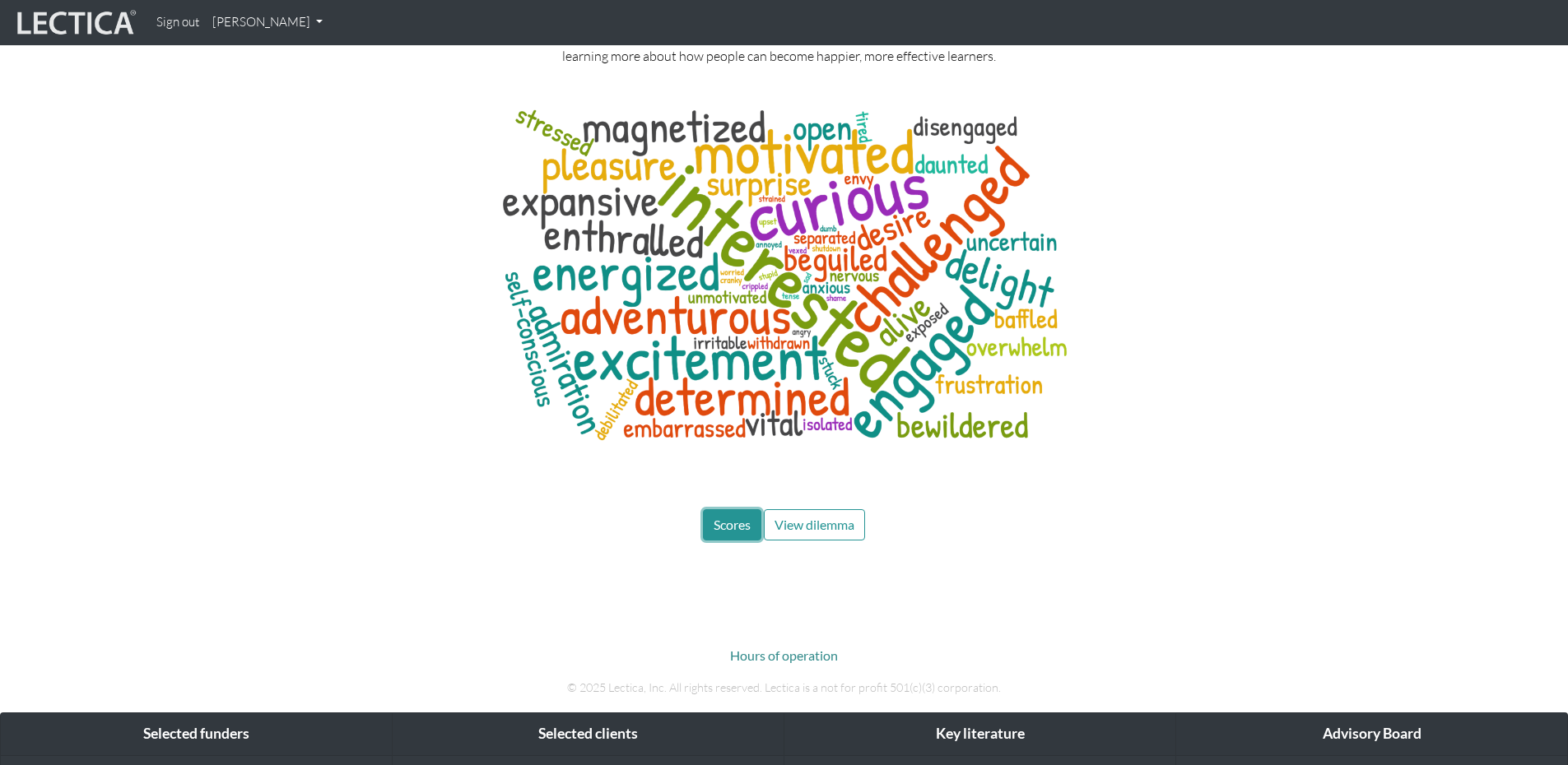
click at [737, 517] on span "Scores" at bounding box center [732, 524] width 37 height 15
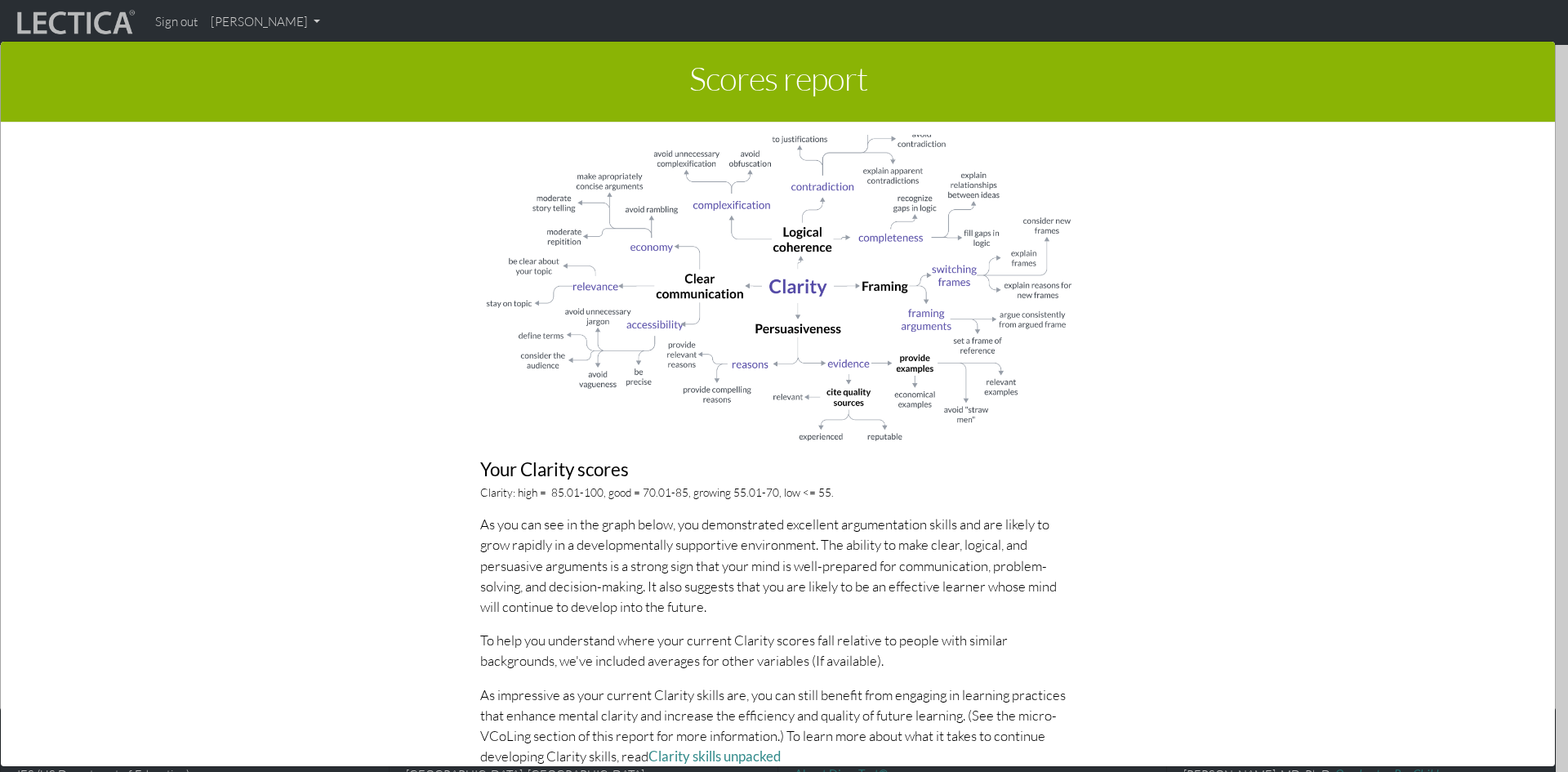
scroll to position [1307, 0]
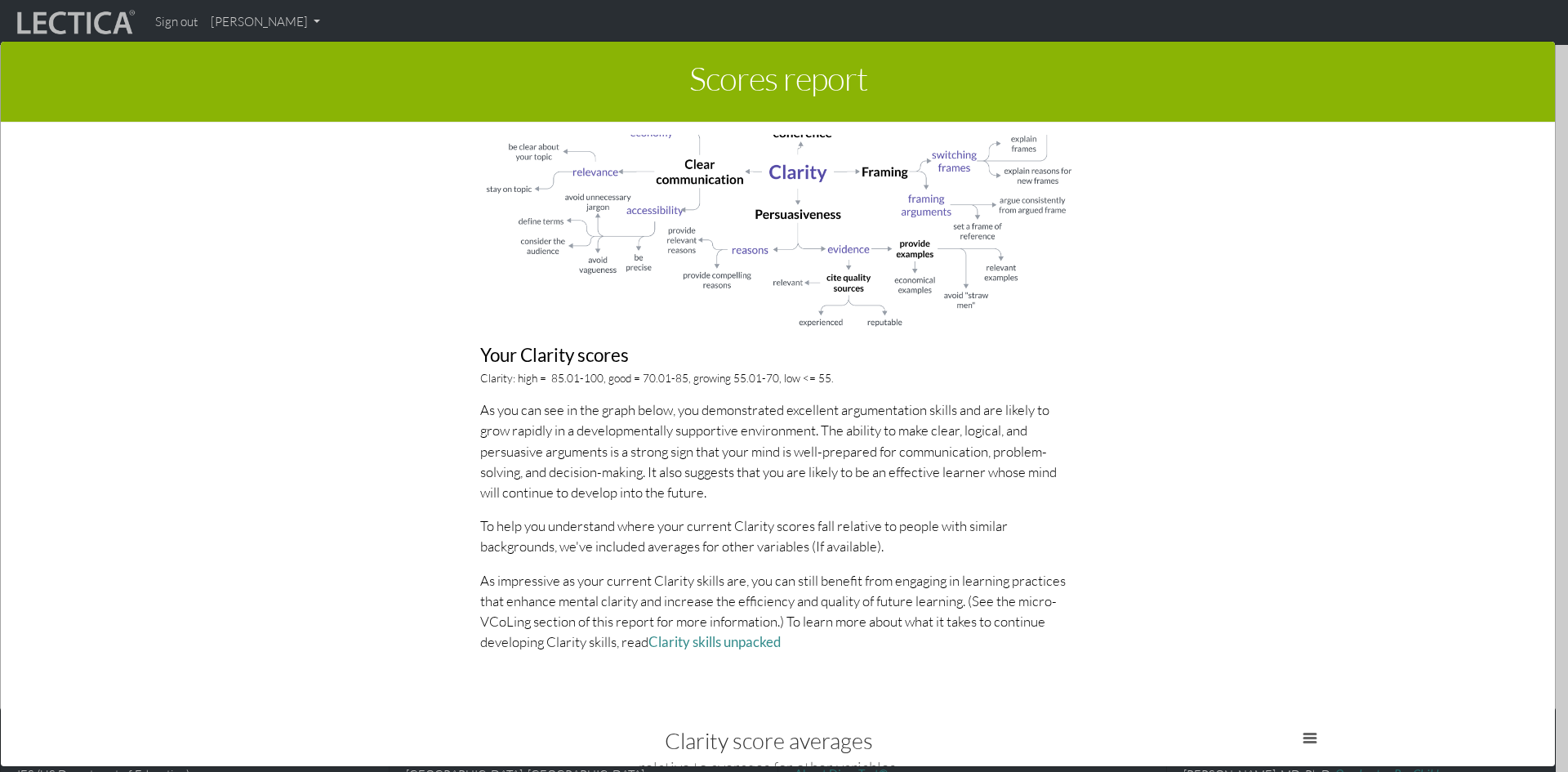
drag, startPoint x: 821, startPoint y: 374, endPoint x: 754, endPoint y: 374, distance: 67.0
click at [821, 374] on p "Clarity: high = 85.01-100, good = 70.01-85, growing 55.01-70, low <= 55." at bounding box center [778, 377] width 597 height 16
drag, startPoint x: 468, startPoint y: 375, endPoint x: 815, endPoint y: 374, distance: 347.0
click at [815, 374] on p "Clarity: high = 85.01-100, good = 70.01-85, growing 55.01-70, low <= 55." at bounding box center [778, 377] width 597 height 16
copy p "Clarity: high = 85.01-100, good = 70.01-85, growing 55.01-70, low <= 55."
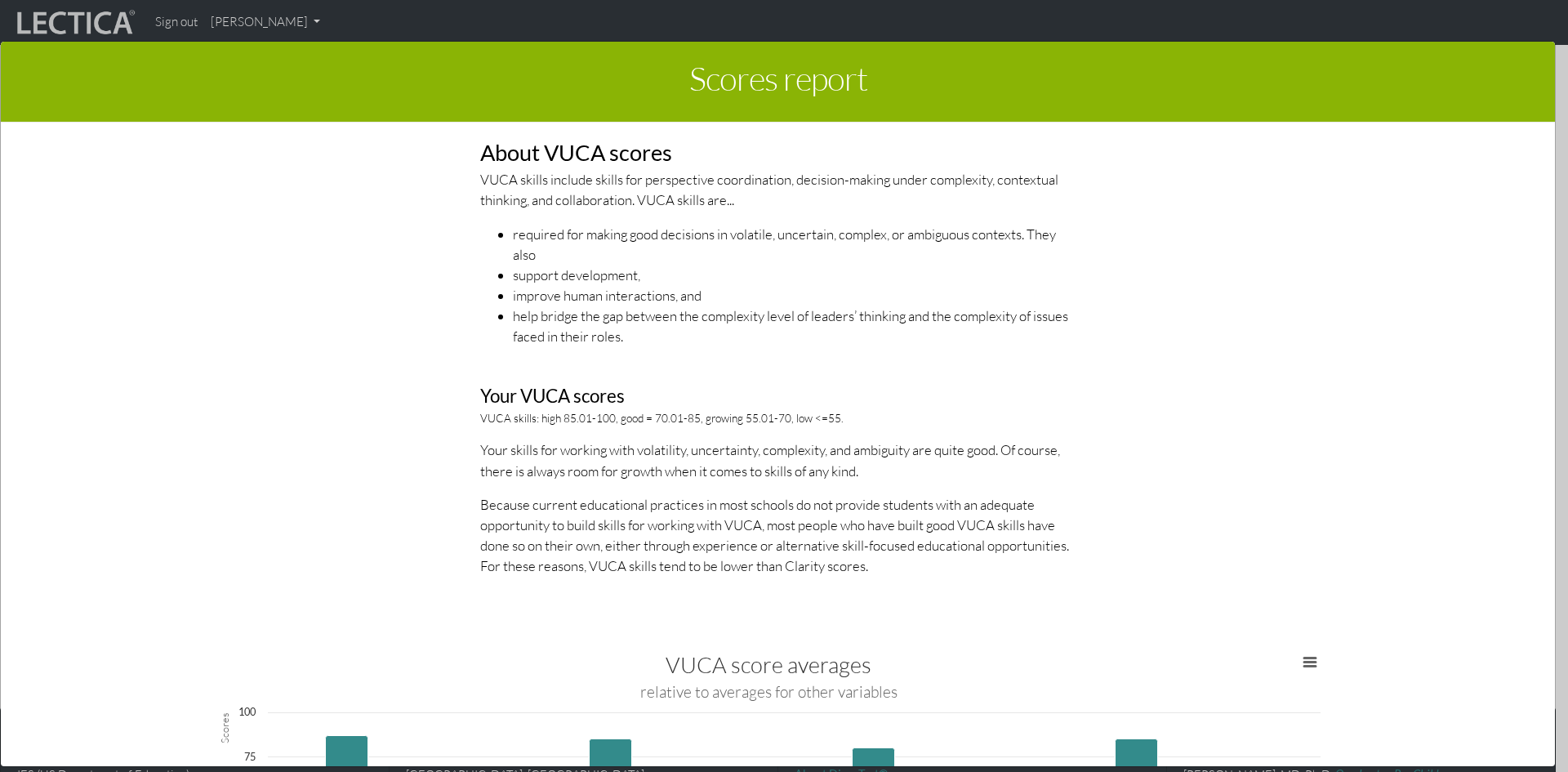
scroll to position [2368, 0]
click at [468, 414] on div "About VUCA scores VUCA skills include skills for perspective coordination, deci…" at bounding box center [778, 337] width 621 height 502
drag, startPoint x: 468, startPoint y: 409, endPoint x: 844, endPoint y: 414, distance: 376.0
click at [844, 414] on p "VUCA skills: high 85.01-100, good = 70.01-85, growing 55.01-70, low <=55." at bounding box center [778, 416] width 597 height 16
copy p "VUCA skills: high 85.01-100, good = 70.01-85, growing 55.01-70, low <=55."
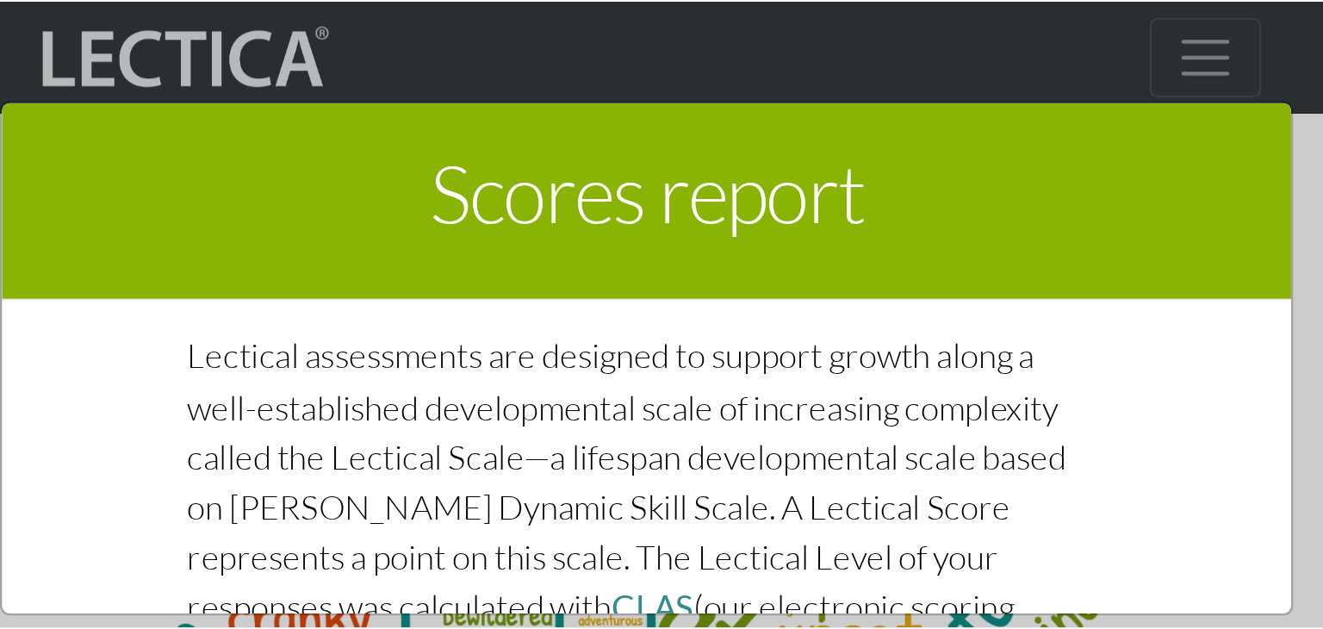
scroll to position [3273, 0]
